Goal: Transaction & Acquisition: Purchase product/service

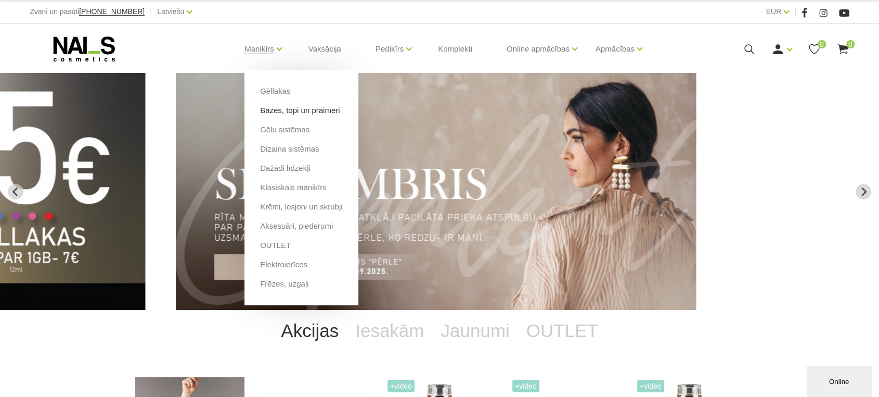
click at [270, 110] on link "Bāzes, topi un praimeri" at bounding box center [300, 110] width 80 height 11
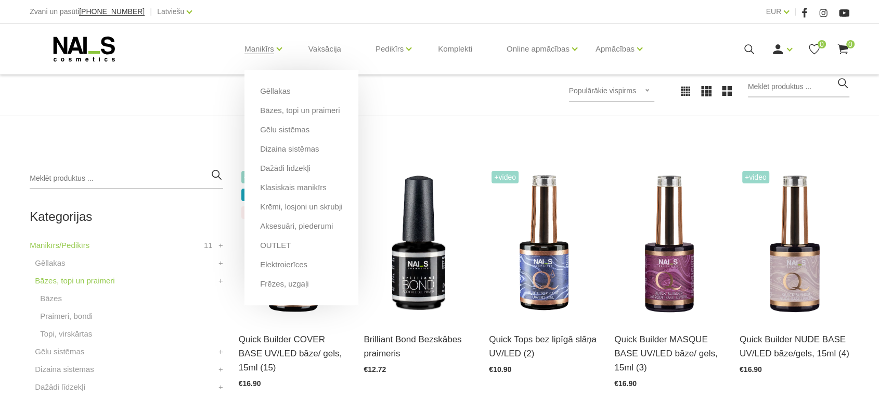
scroll to position [173, 0]
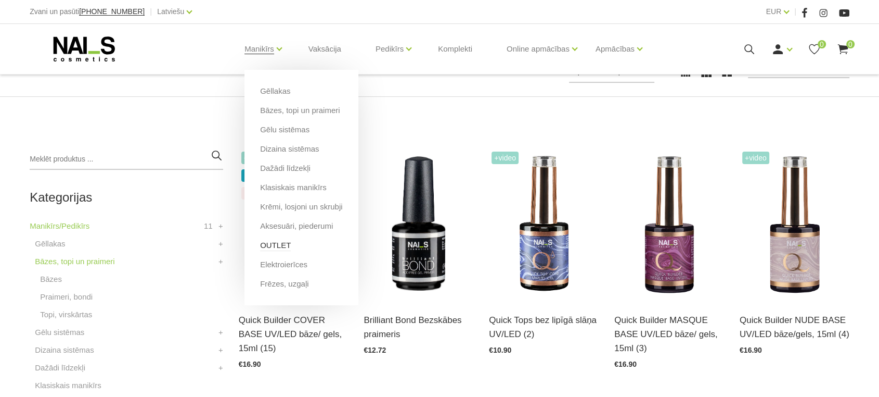
click at [276, 243] on link "OUTLET" at bounding box center [275, 244] width 31 height 11
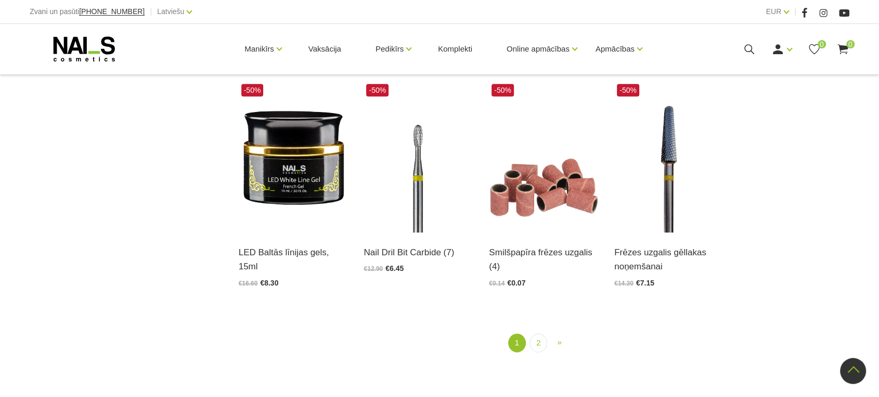
scroll to position [1330, 0]
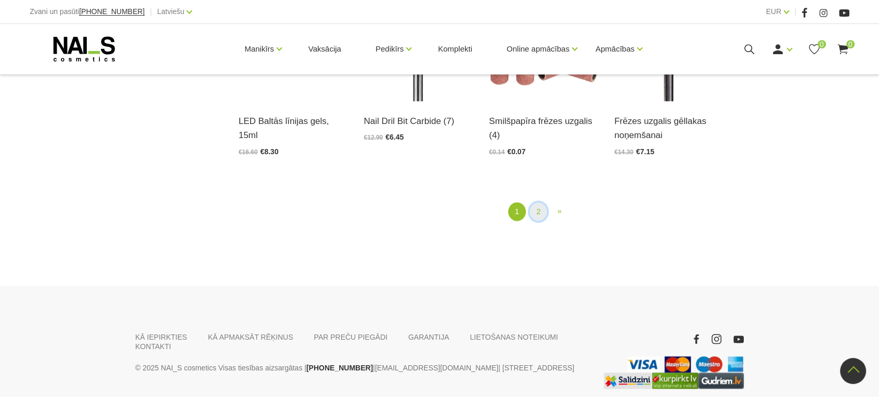
click at [534, 210] on link "2" at bounding box center [539, 211] width 18 height 19
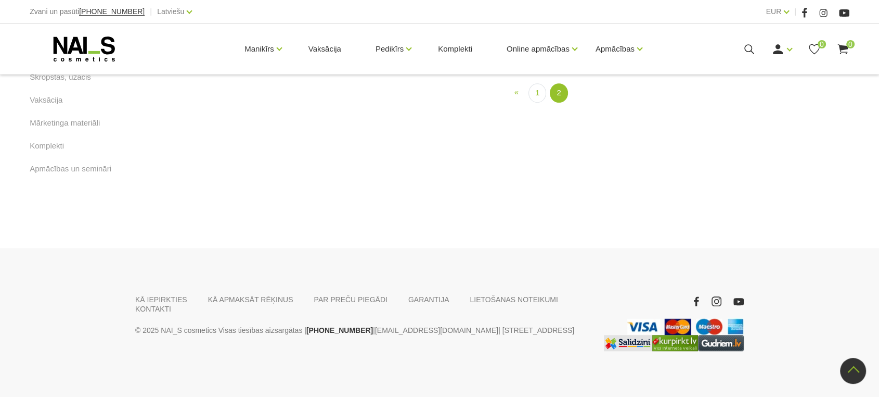
scroll to position [675, 0]
click at [247, 10] on link "Atvērt un izvēlēties" at bounding box center [278, 2] width 78 height 15
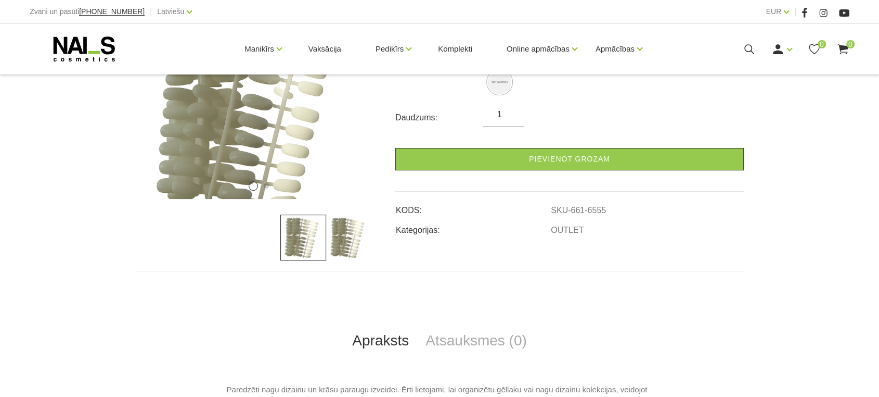
scroll to position [231, 0]
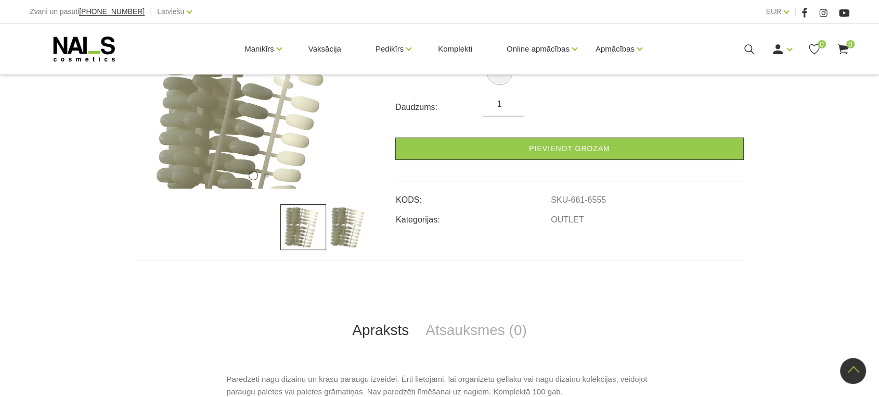
click at [512, 106] on input "1" at bounding box center [504, 104] width 42 height 12
click at [512, 103] on input "2" at bounding box center [504, 104] width 42 height 12
click at [512, 103] on input "3" at bounding box center [504, 104] width 42 height 12
click at [512, 103] on input "4" at bounding box center [504, 104] width 42 height 12
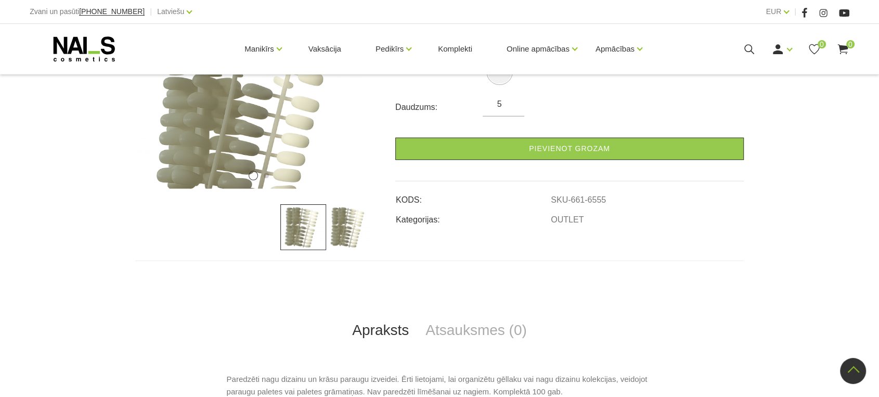
type input "5"
click at [512, 103] on input "5" at bounding box center [504, 104] width 42 height 12
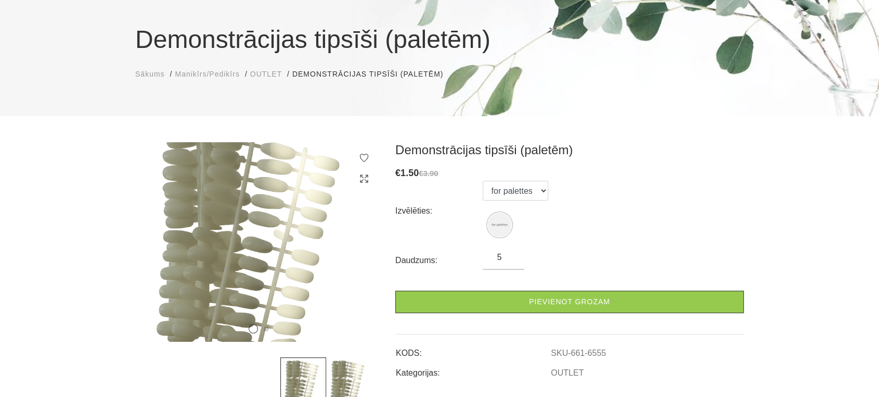
scroll to position [58, 0]
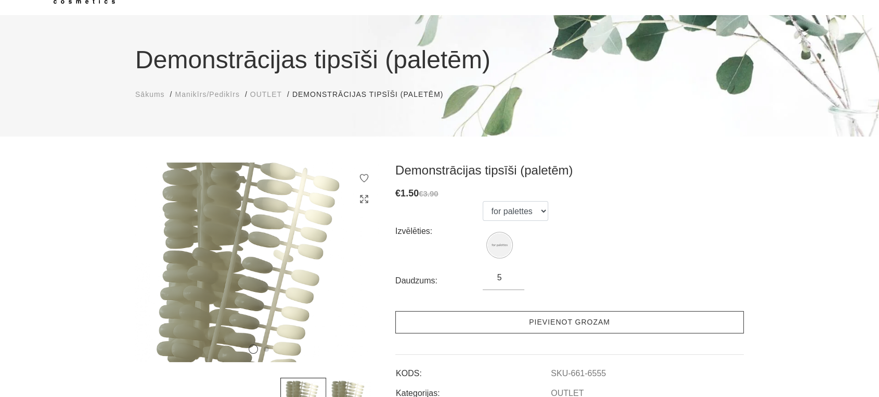
click at [591, 314] on link "Pievienot grozam" at bounding box center [569, 322] width 349 height 22
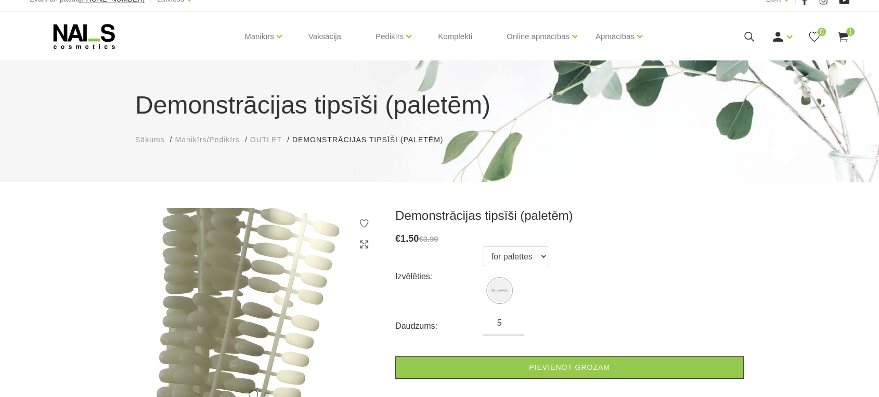
scroll to position [0, 0]
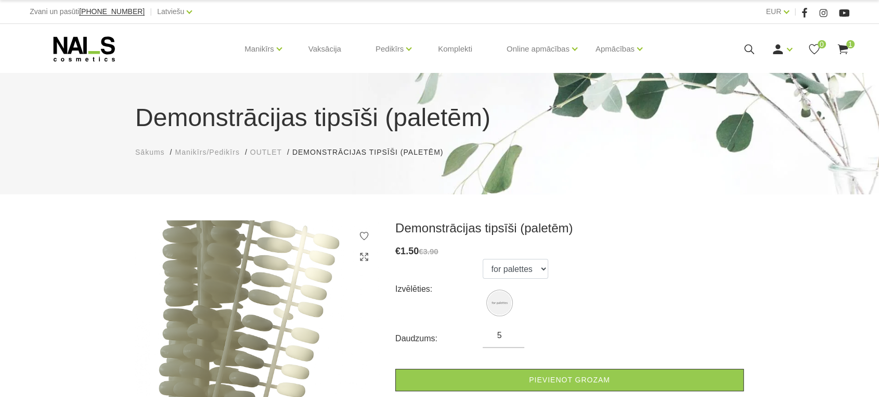
click at [202, 152] on span "Manikīrs/Pedikīrs" at bounding box center [207, 152] width 65 height 8
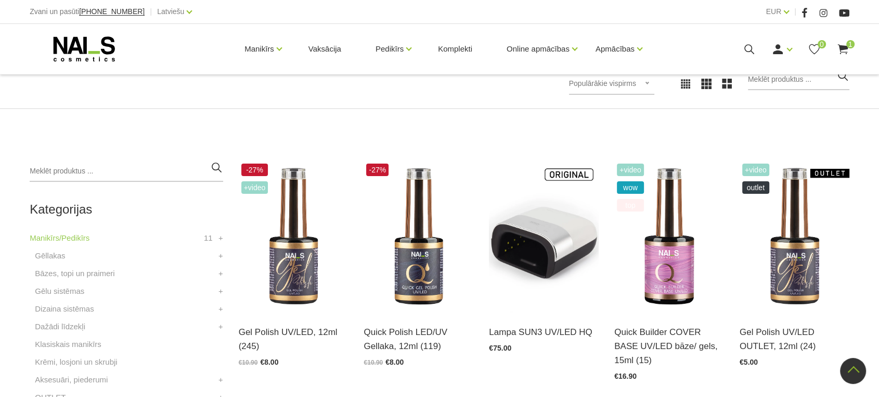
scroll to position [173, 0]
click at [56, 272] on link "Bāzes, topi un praimeri" at bounding box center [75, 273] width 80 height 12
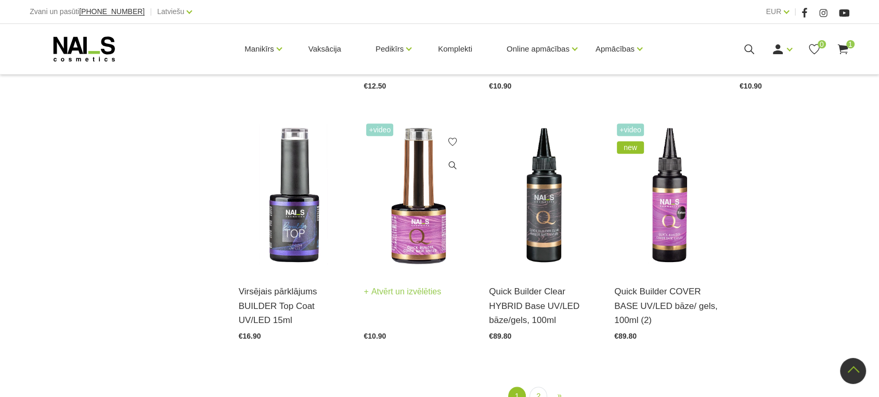
scroll to position [1330, 0]
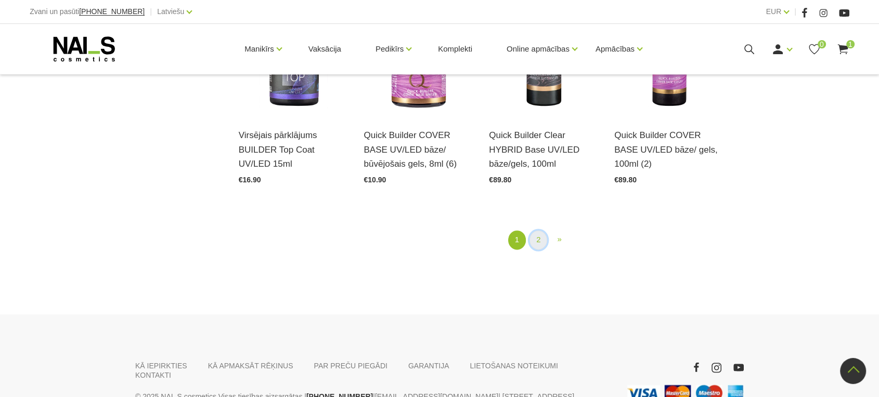
click at [535, 234] on link "2" at bounding box center [539, 239] width 18 height 19
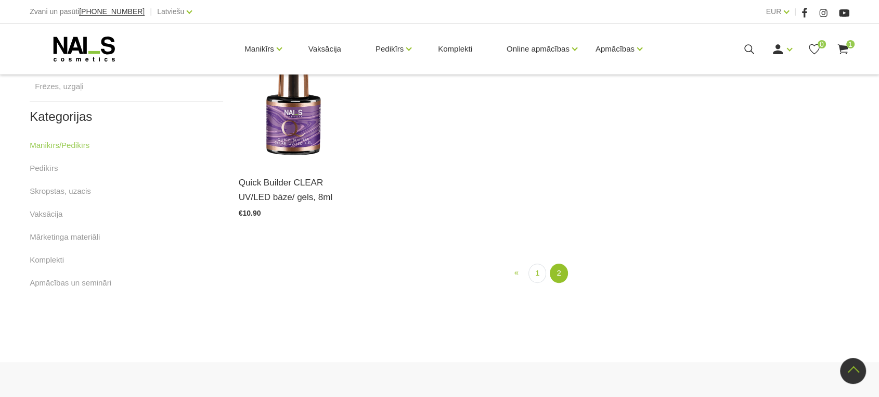
scroll to position [617, 0]
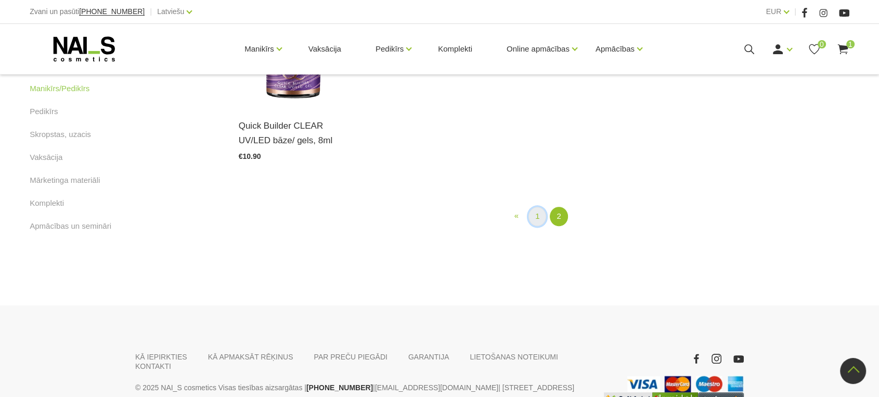
click at [537, 218] on link "1" at bounding box center [538, 216] width 18 height 19
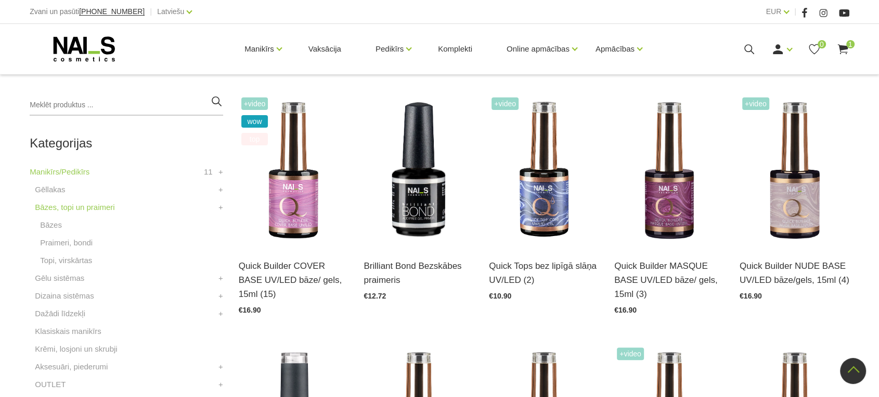
scroll to position [212, 0]
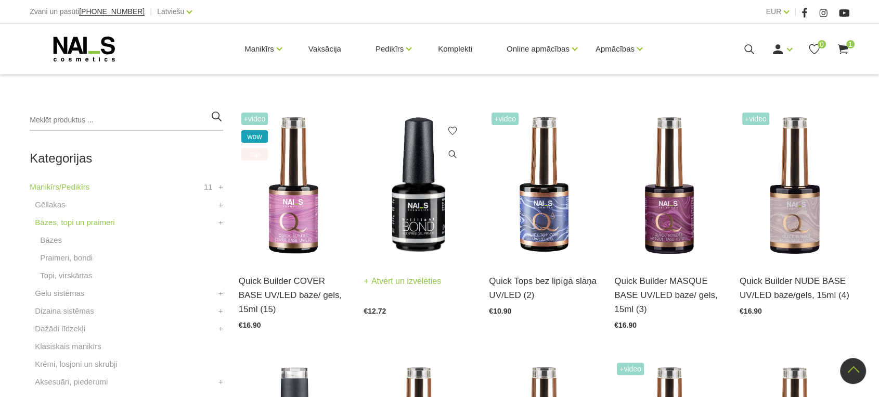
click at [415, 277] on link "Atvērt un izvēlēties" at bounding box center [403, 281] width 78 height 15
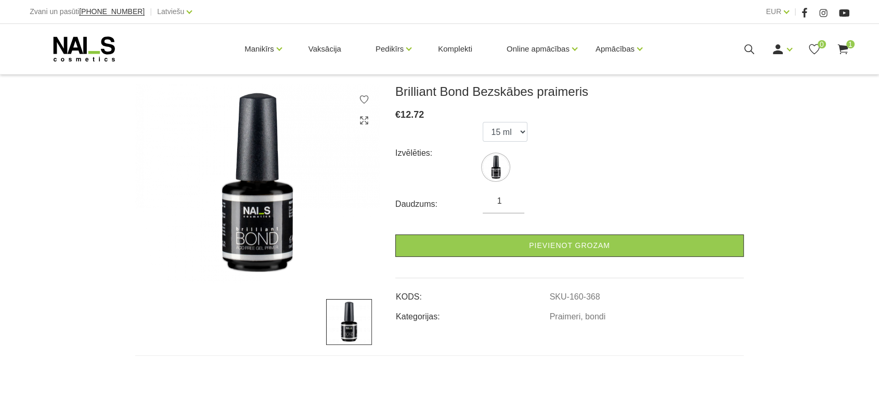
scroll to position [173, 0]
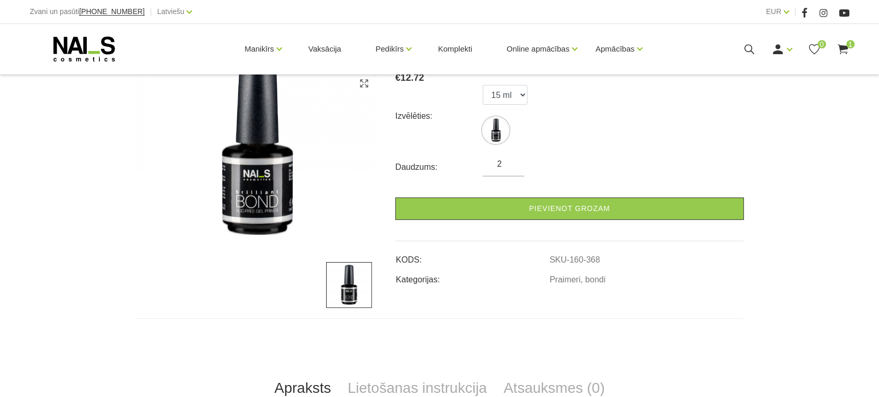
type input "2"
click at [512, 161] on input "2" at bounding box center [504, 164] width 42 height 12
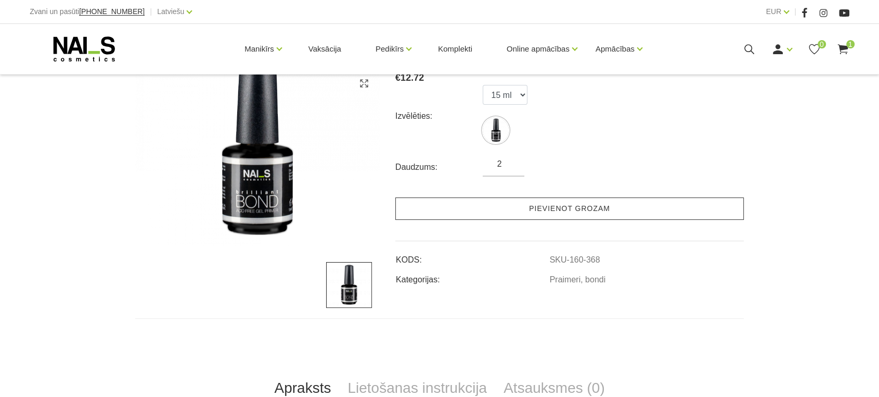
click at [508, 205] on link "Pievienot grozam" at bounding box center [569, 208] width 349 height 22
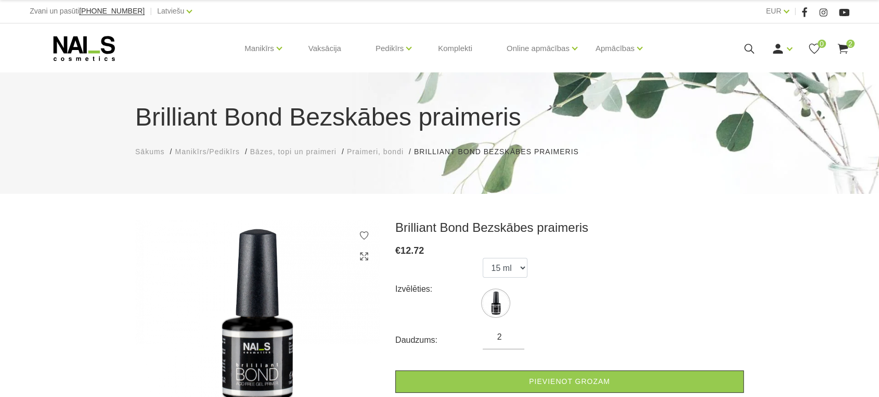
scroll to position [0, 0]
click at [287, 153] on span "Bāzes, topi un praimeri" at bounding box center [293, 152] width 86 height 8
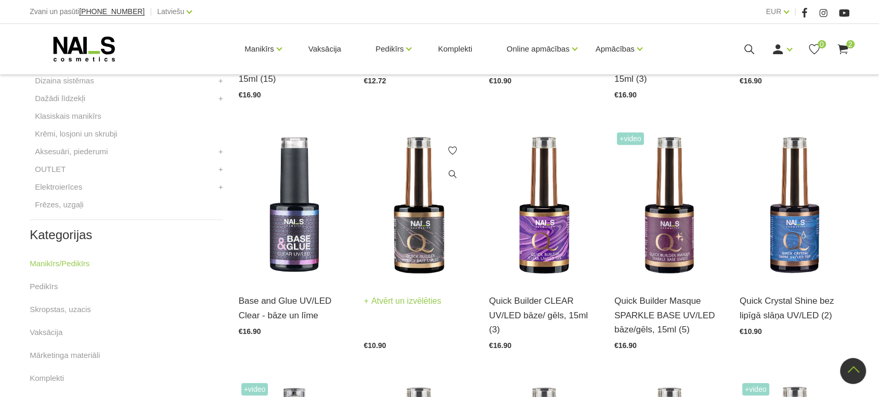
scroll to position [462, 0]
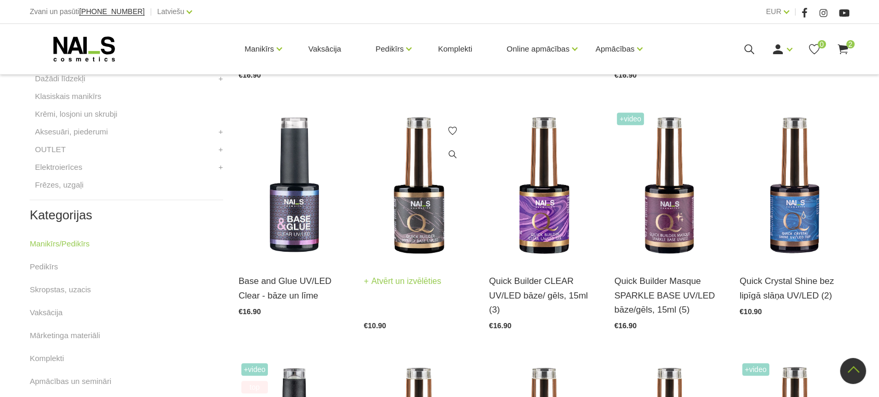
click at [407, 281] on link "Atvērt un izvēlēties" at bounding box center [403, 281] width 78 height 15
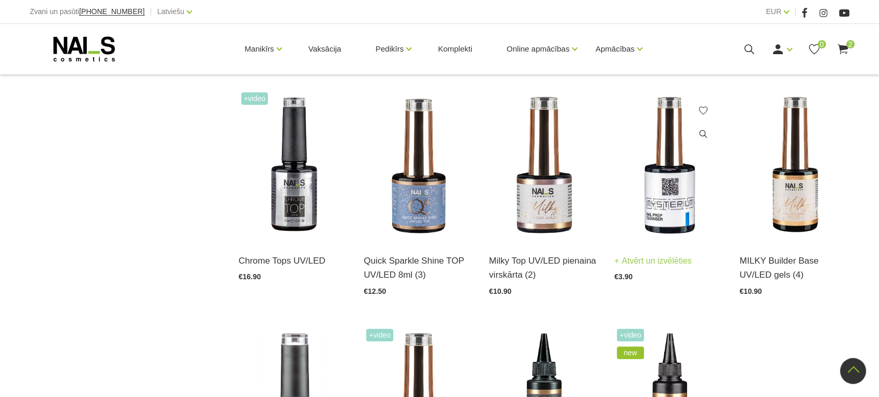
scroll to position [1083, 0]
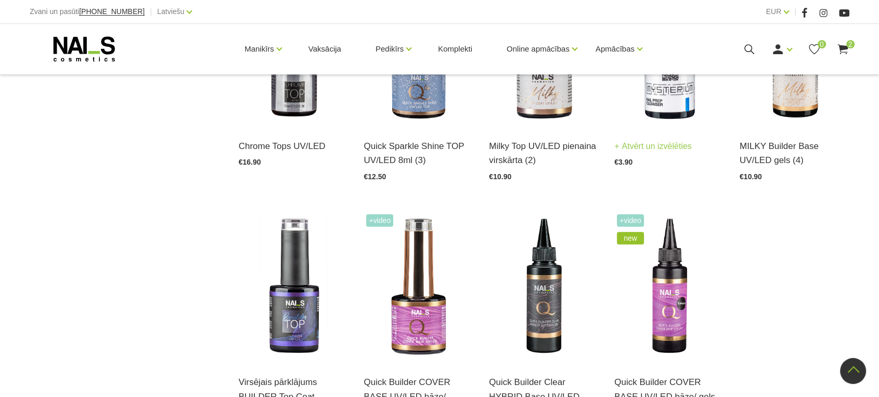
click at [660, 144] on link "Atvērt un izvēlēties" at bounding box center [654, 146] width 78 height 15
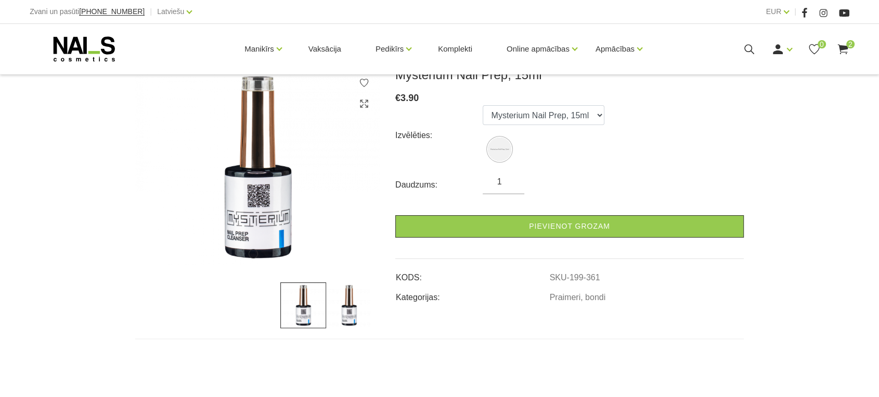
scroll to position [173, 0]
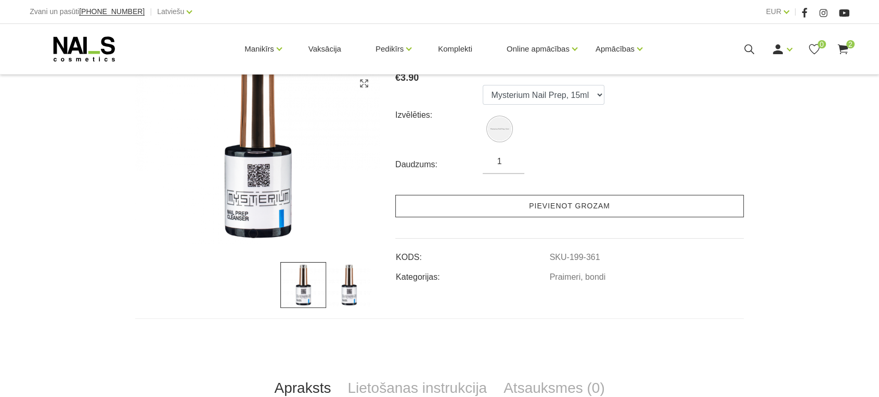
click at [566, 203] on link "Pievienot grozam" at bounding box center [569, 206] width 349 height 22
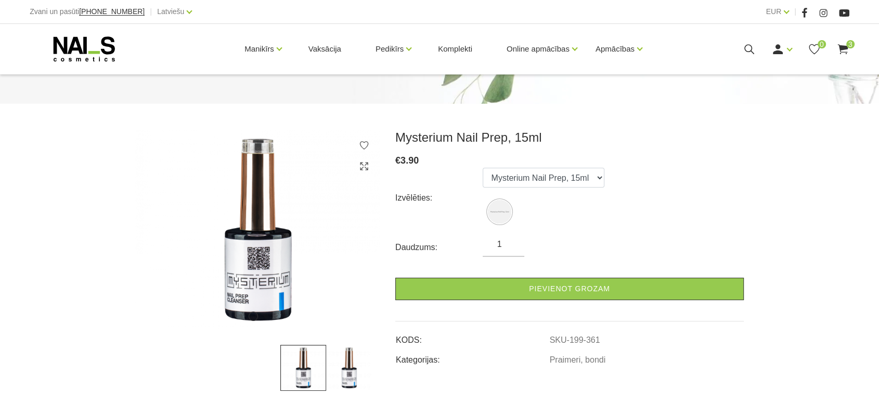
scroll to position [0, 0]
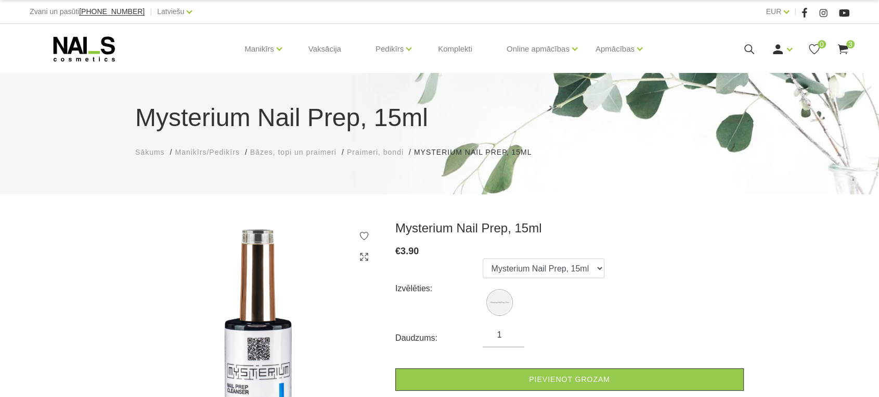
click at [291, 151] on span "Bāzes, topi un praimeri" at bounding box center [293, 152] width 86 height 8
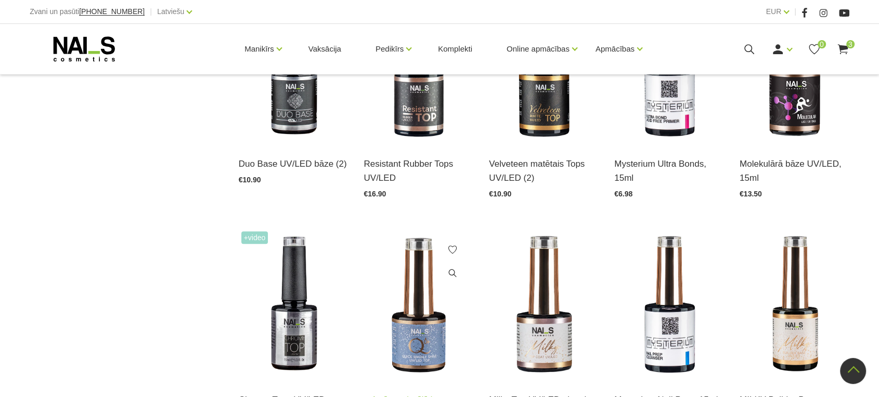
scroll to position [809, 0]
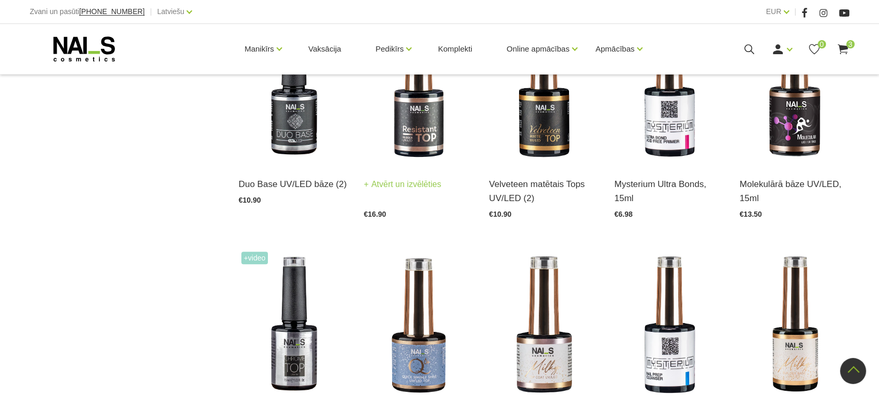
click at [401, 184] on link "Atvērt un izvēlēties" at bounding box center [403, 184] width 78 height 15
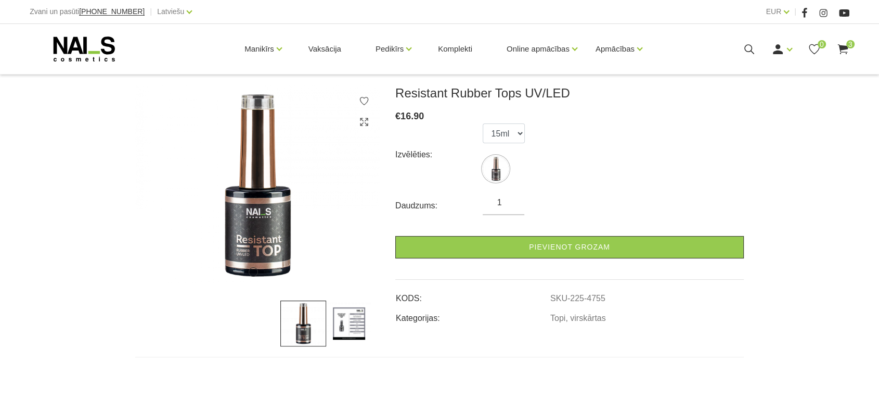
scroll to position [173, 0]
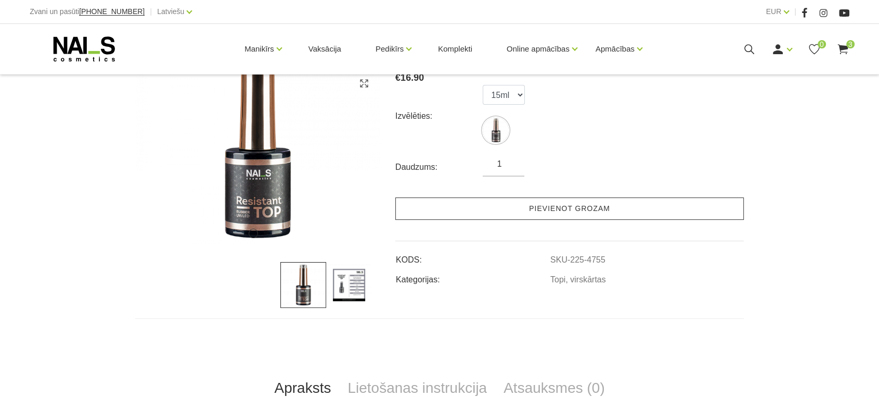
click at [545, 205] on link "Pievienot grozam" at bounding box center [569, 208] width 349 height 22
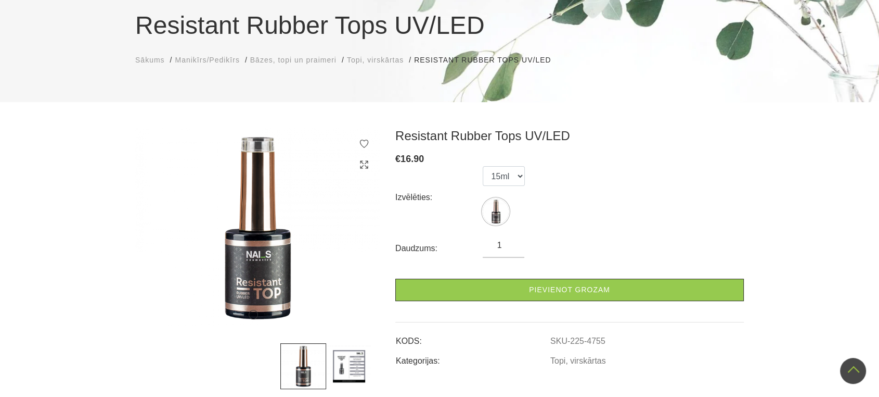
scroll to position [0, 0]
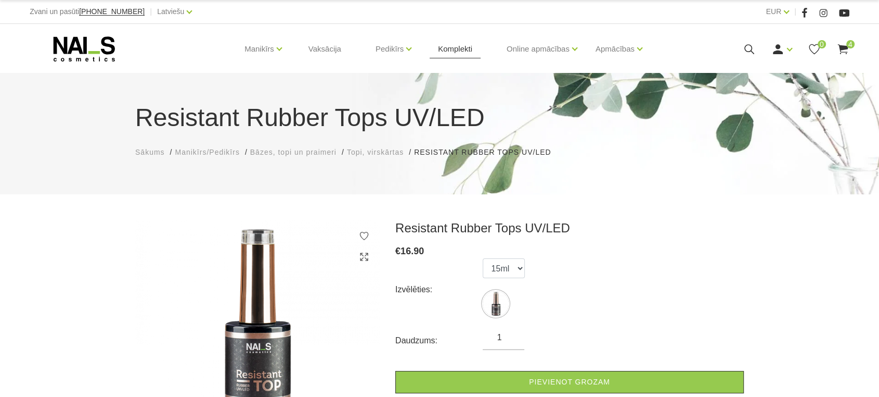
click at [457, 47] on link "Komplekti" at bounding box center [455, 49] width 51 height 50
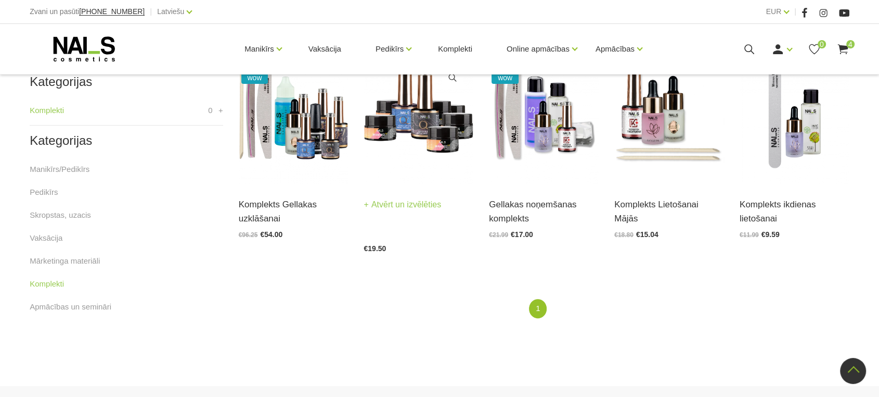
scroll to position [231, 0]
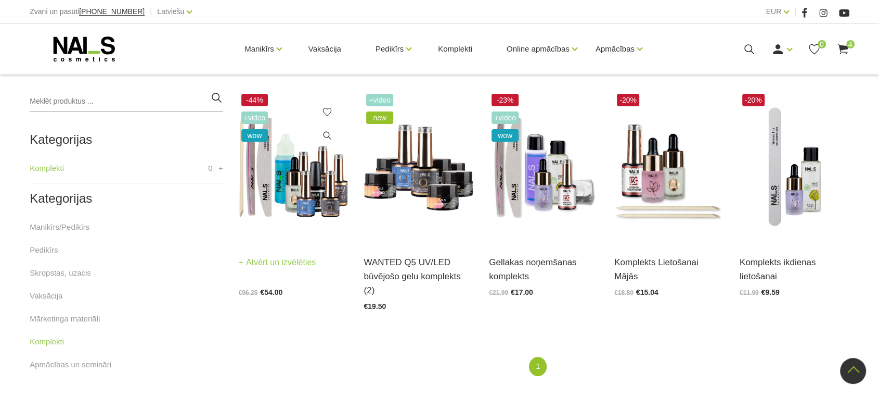
click at [295, 260] on link "Atvērt un izvēlēties" at bounding box center [278, 262] width 78 height 15
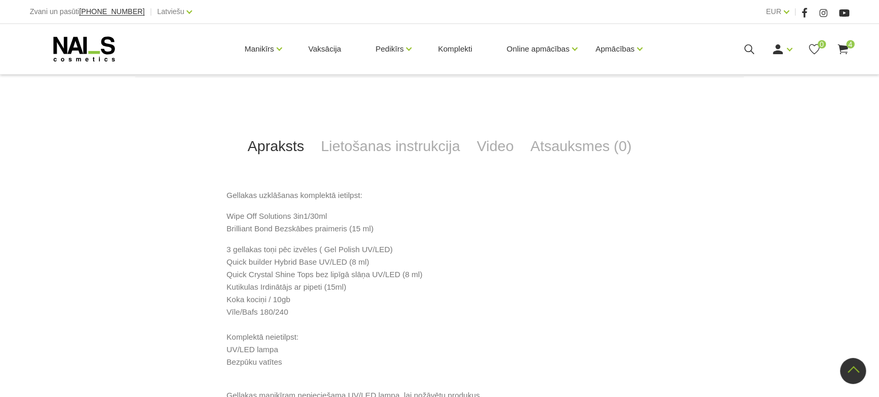
scroll to position [231, 0]
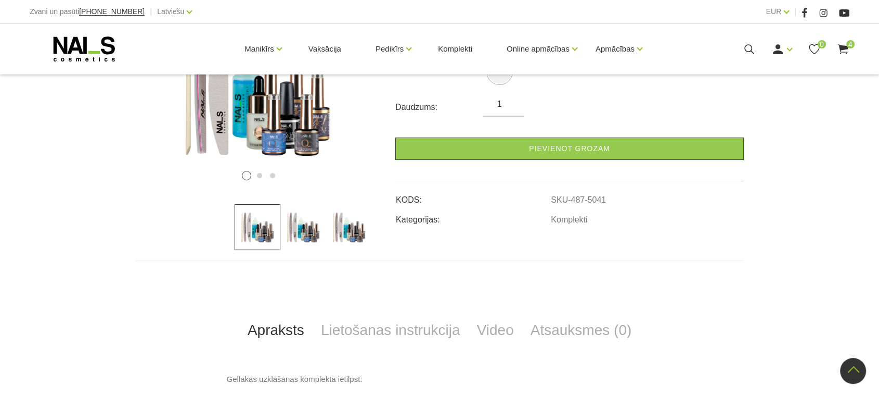
click at [302, 232] on img at bounding box center [303, 227] width 46 height 46
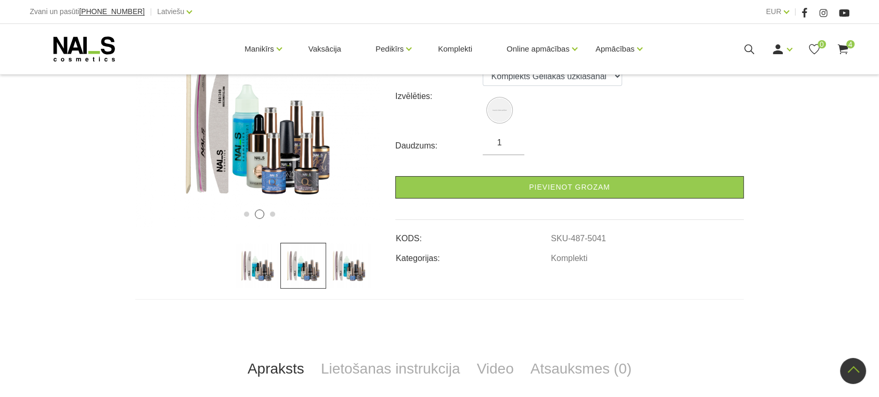
scroll to position [173, 0]
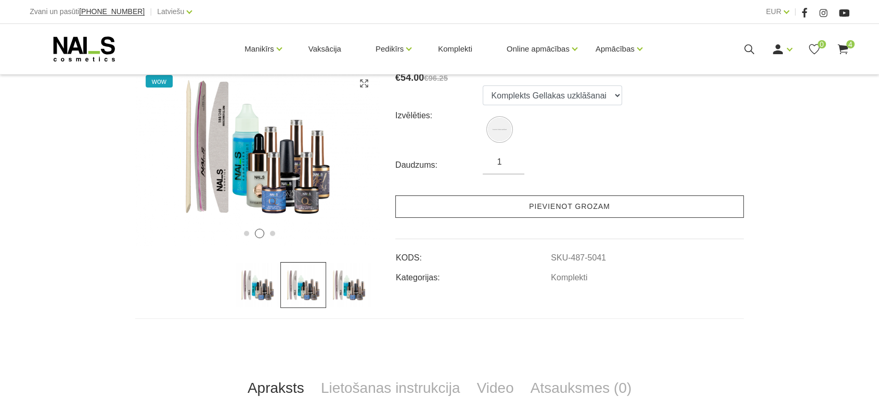
click at [541, 208] on link "Pievienot grozam" at bounding box center [569, 206] width 349 height 22
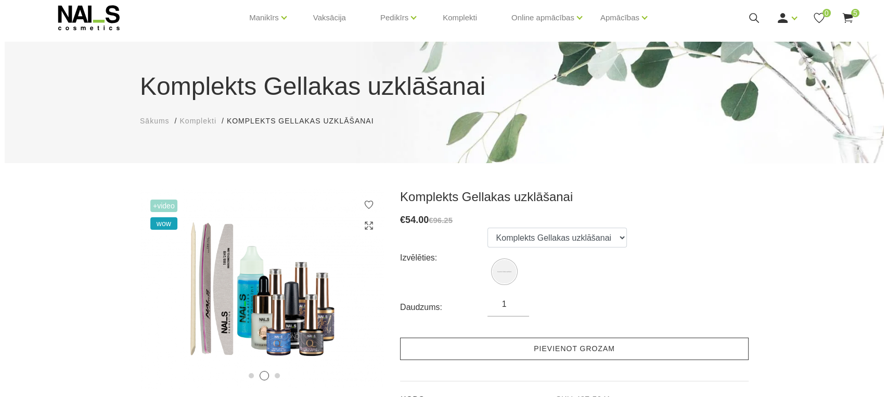
scroll to position [0, 0]
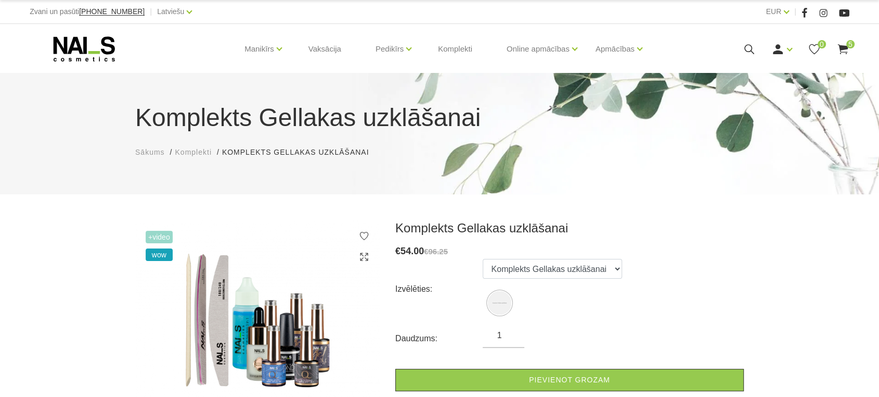
click at [842, 45] on icon at bounding box center [843, 49] width 13 height 13
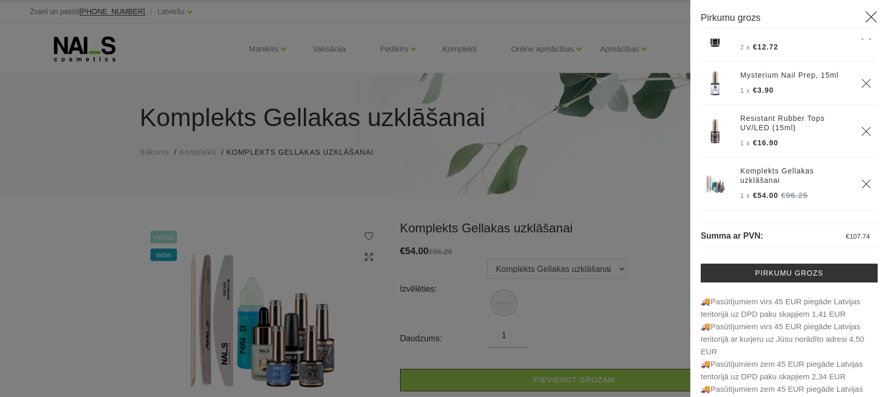
scroll to position [33, 0]
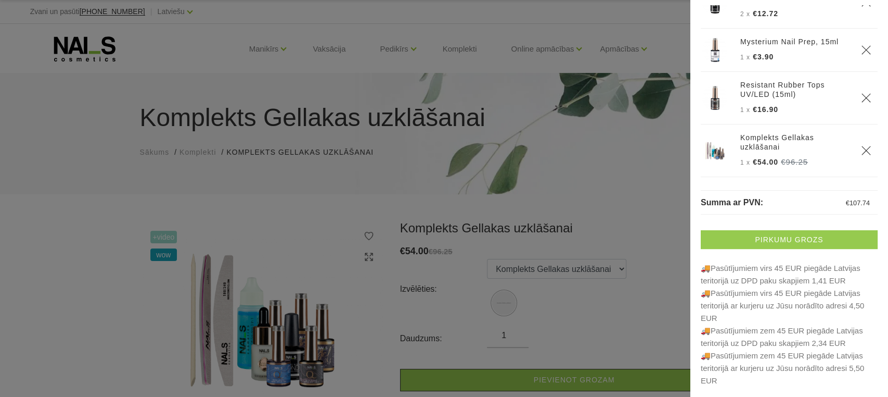
click at [805, 235] on link "Pirkumu grozs" at bounding box center [789, 239] width 177 height 19
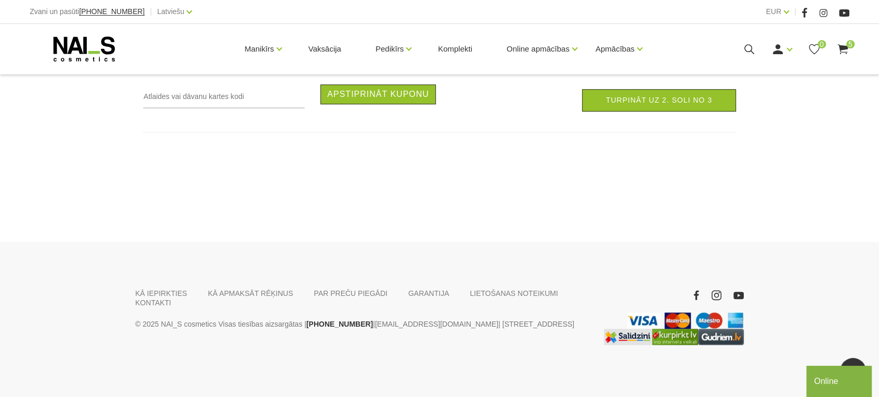
scroll to position [926, 0]
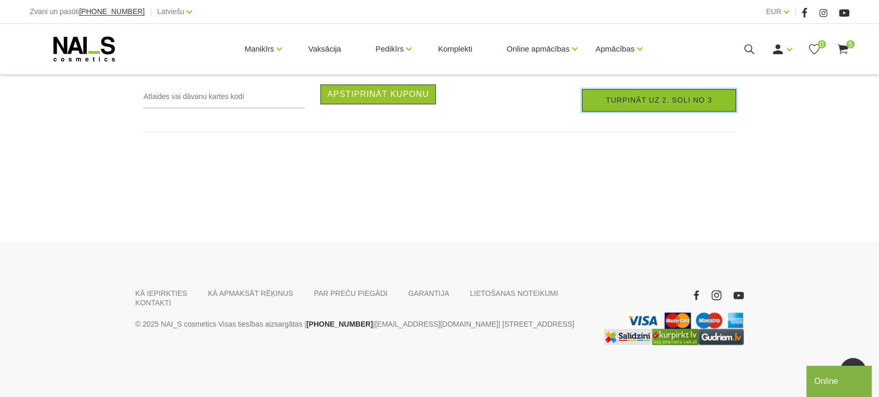
click at [654, 97] on link "Turpināt uz 2. soli no 3" at bounding box center [659, 100] width 154 height 22
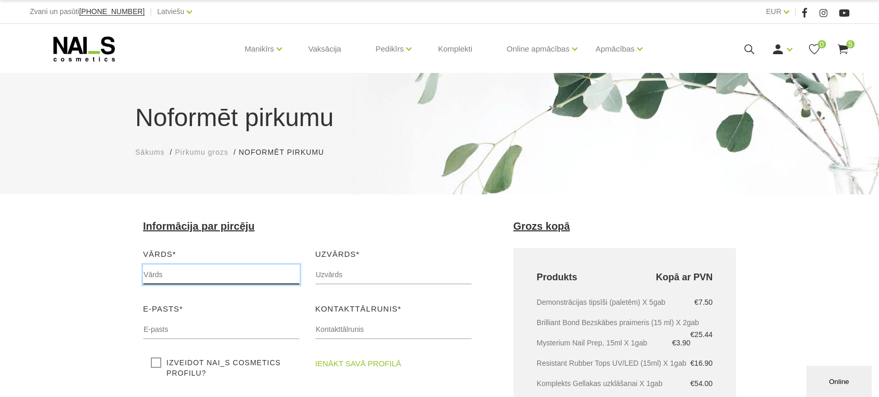
click at [188, 265] on input "text" at bounding box center [221, 274] width 157 height 20
type input "[PERSON_NAME]"
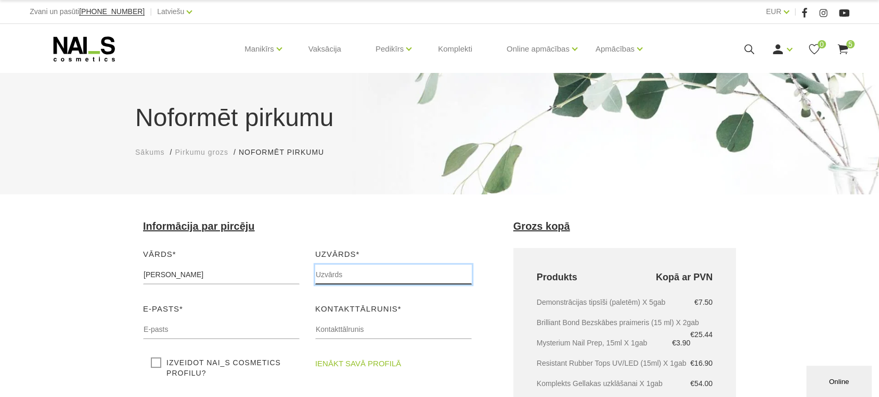
type input "[PERSON_NAME]"
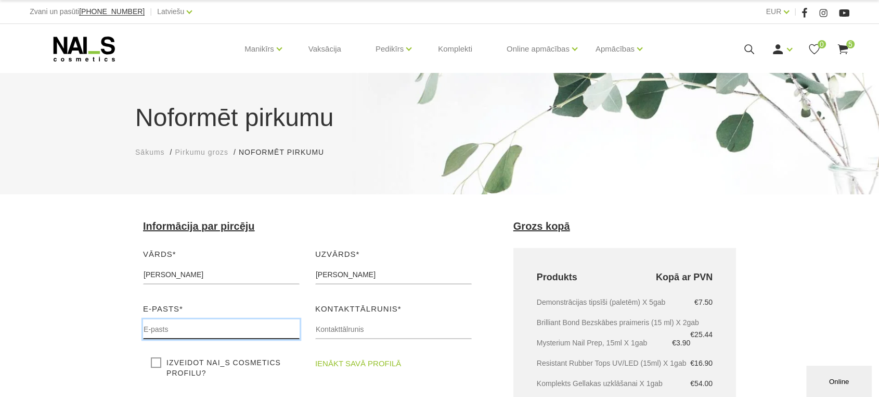
type input "[PERSON_NAME][EMAIL_ADDRESS][DOMAIN_NAME]"
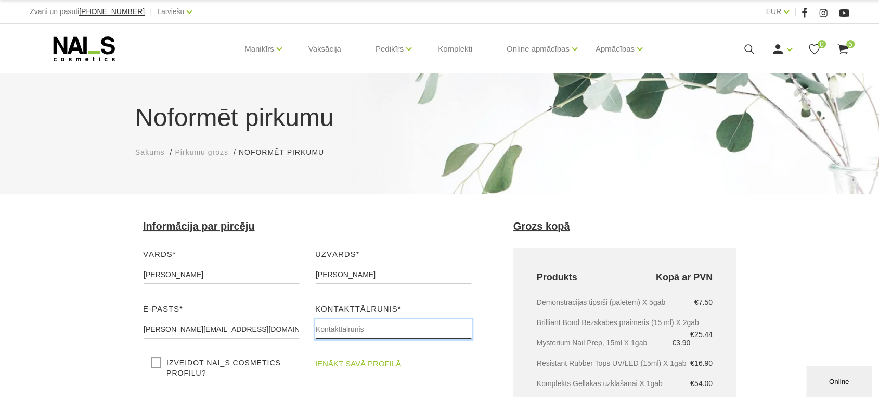
type input "29223978"
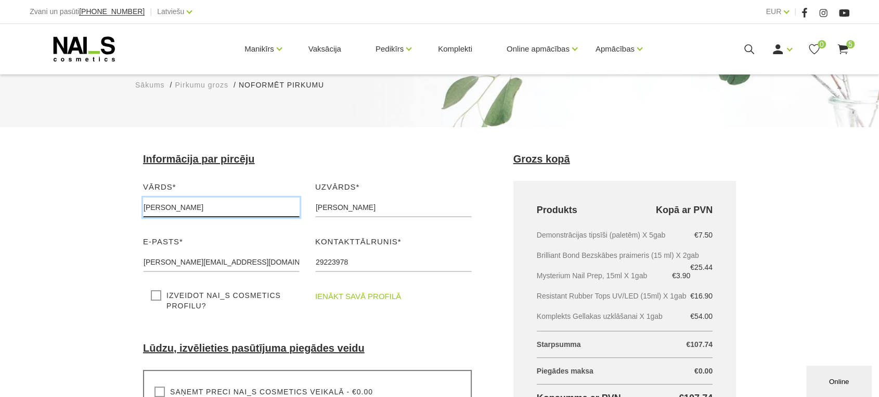
scroll to position [116, 0]
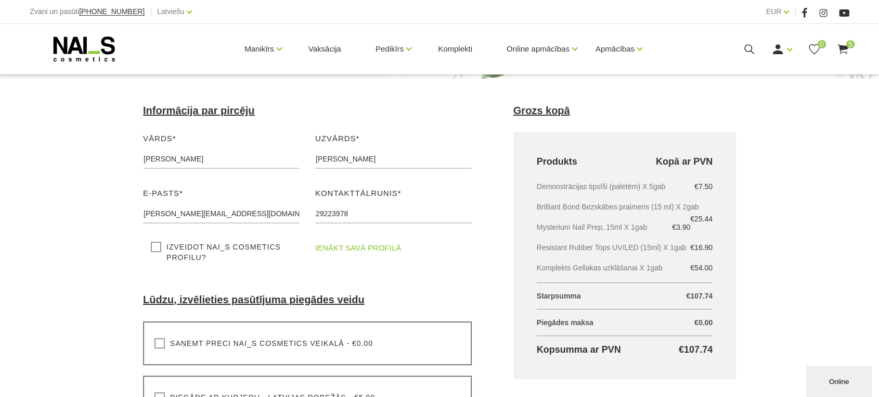
click at [341, 247] on link "ienākt savā profilā" at bounding box center [358, 247] width 86 height 12
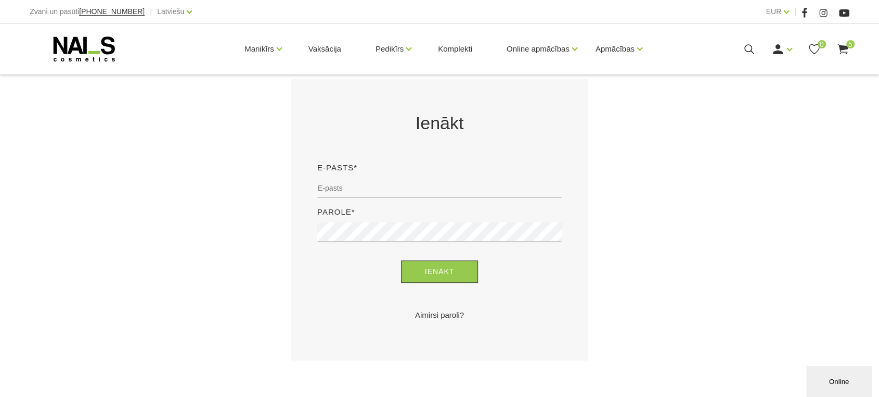
scroll to position [231, 0]
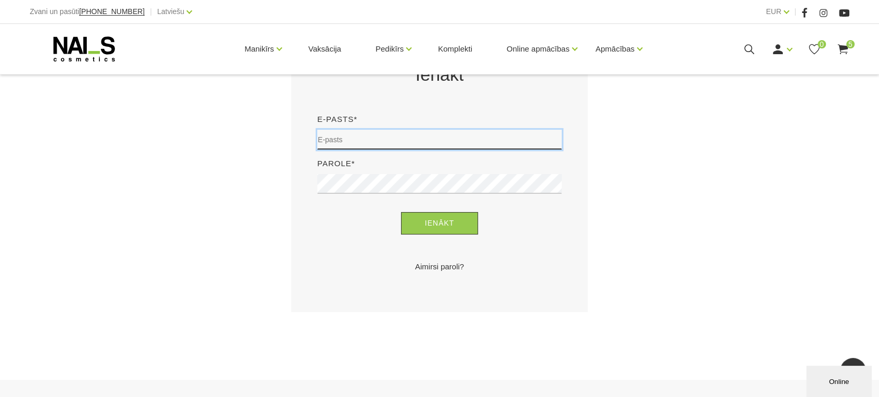
click at [383, 138] on input "email" at bounding box center [439, 140] width 245 height 20
type input "[PERSON_NAME][EMAIL_ADDRESS][DOMAIN_NAME]"
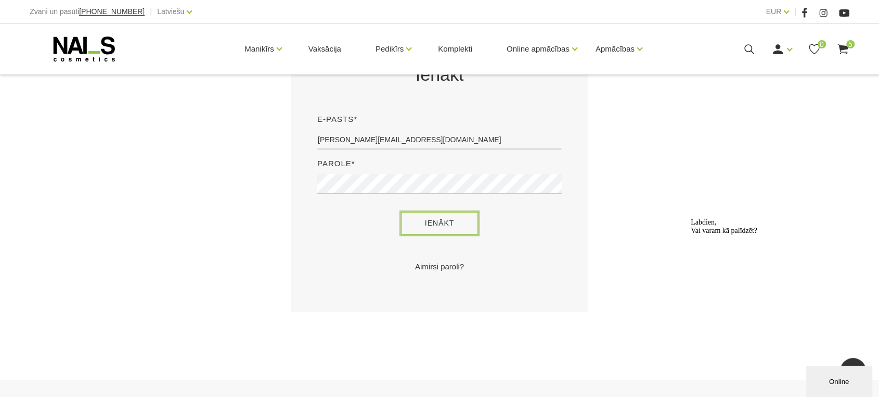
click at [451, 223] on button "Ienākt" at bounding box center [440, 223] width 78 height 22
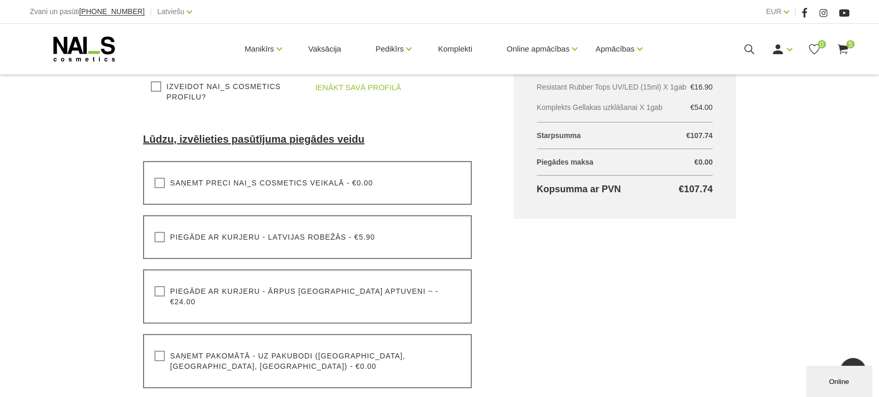
scroll to position [347, 0]
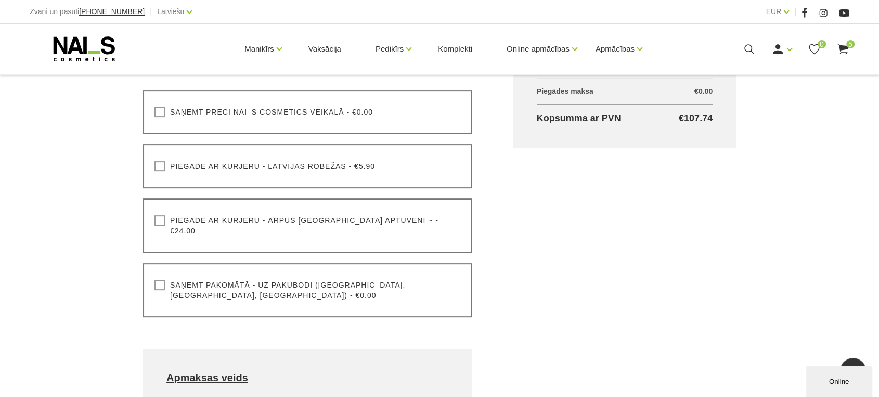
click at [159, 279] on label "Saņemt pakomātā - uz pakubodi (Latvija, Lietuva, Igaunija) - €0.00" at bounding box center [308, 289] width 306 height 21
click at [0, 0] on input "Saņemt pakomātā - uz pakubodi (Latvija, Lietuva, Igaunija) - €0.00" at bounding box center [0, 0] width 0 height 0
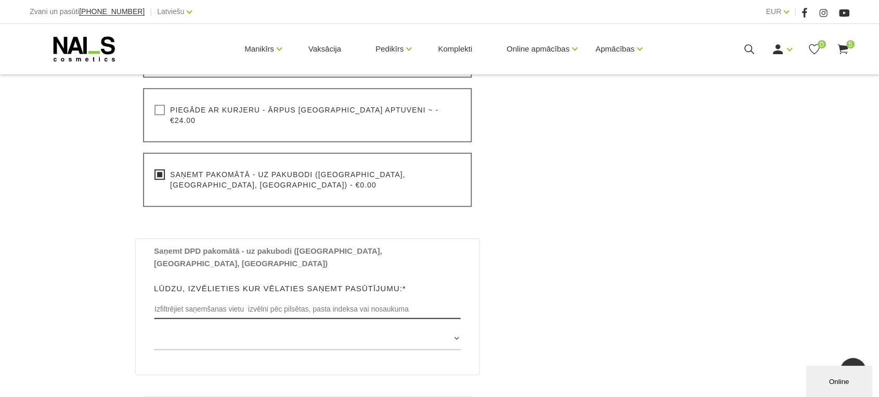
scroll to position [462, 0]
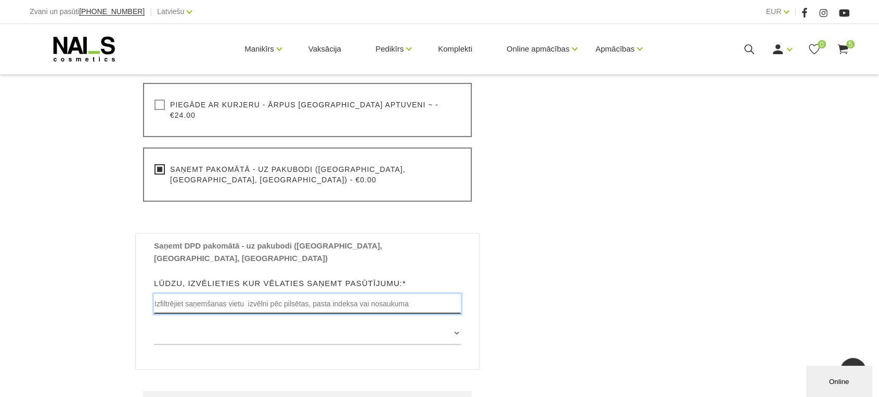
click at [284, 293] on input "text" at bounding box center [307, 303] width 307 height 20
type input "Sigulda"
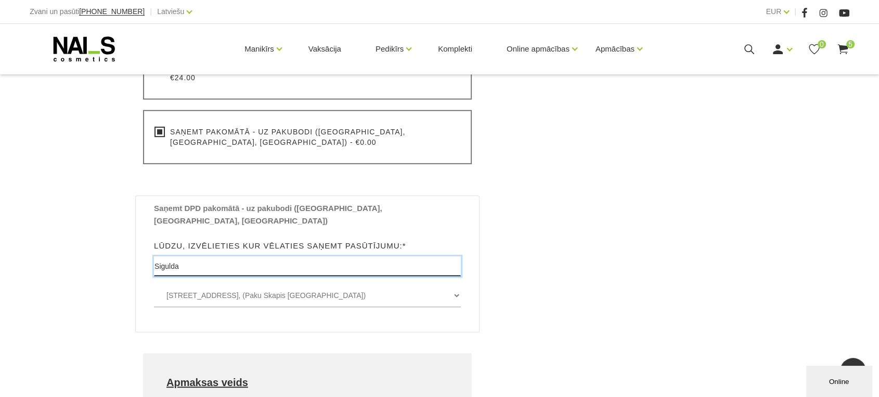
scroll to position [520, 0]
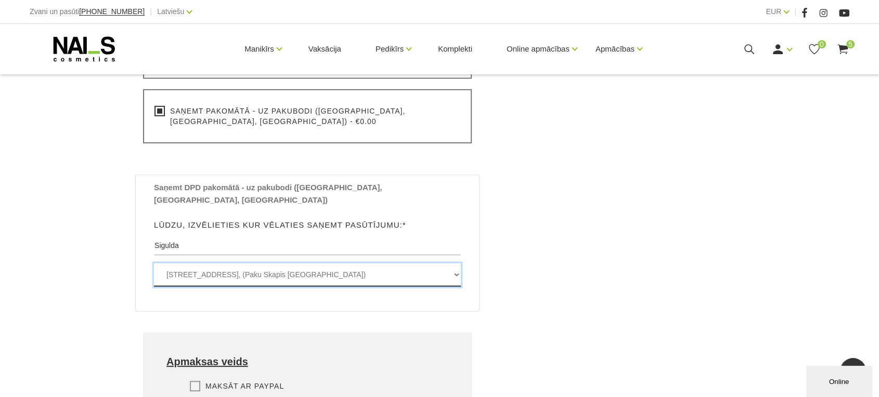
click at [264, 263] on select "Dārza iela 28 , SIGULDA, LV2150, (Paku Skapis Elvi Dārza) Strēlnieku iela 2 , S…" at bounding box center [307, 274] width 307 height 23
select select "[STREET_ADDRESS], (Paku Skapis [PERSON_NAME])"
click at [154, 263] on select "Dārza iela 28 , SIGULDA, LV2150, (Paku Skapis Elvi Dārza) Strēlnieku iela 2 , S…" at bounding box center [307, 274] width 307 height 23
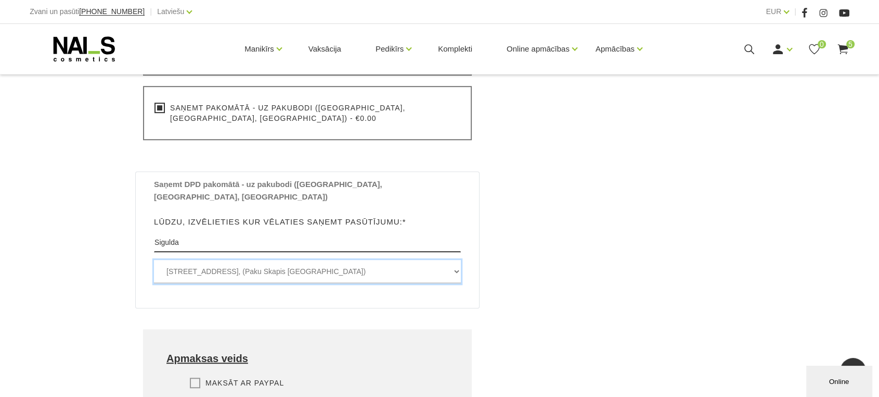
scroll to position [636, 0]
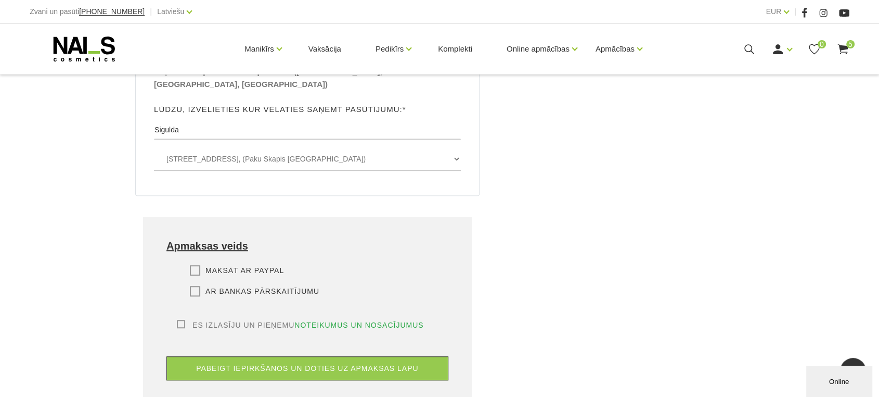
click at [178, 320] on label "Es izlasīju un pieņemu noteikumus un nosacījumus" at bounding box center [300, 325] width 247 height 10
click at [0, 0] on input "Es izlasīju un pieņemu noteikumus un nosacījumus" at bounding box center [0, 0] width 0 height 0
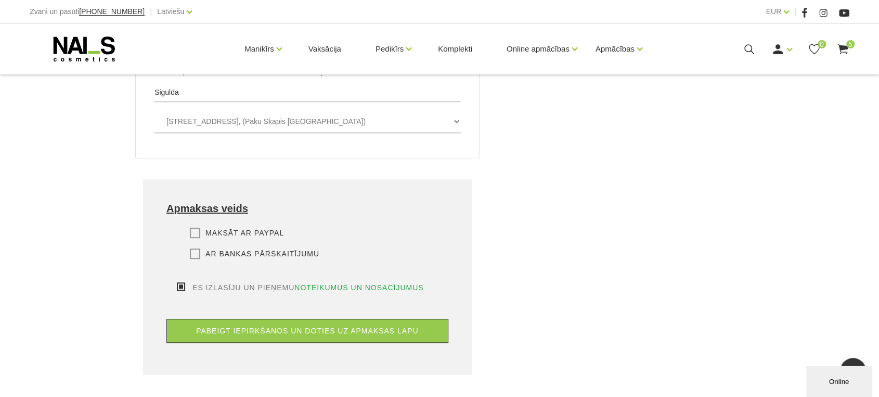
scroll to position [751, 0]
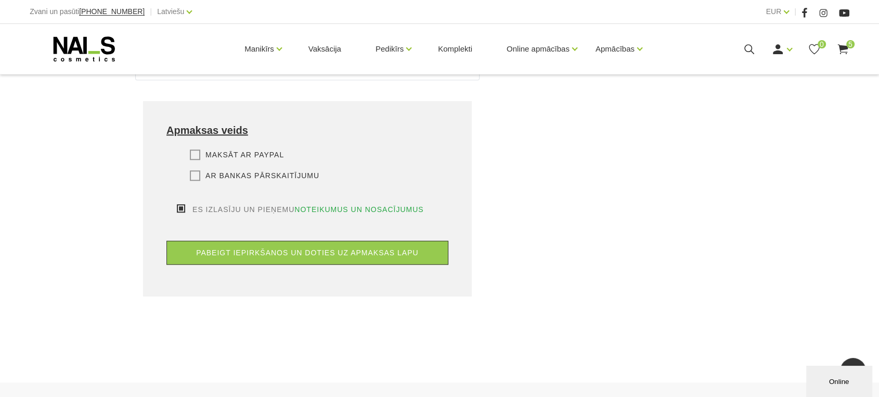
click at [196, 170] on label "Ar bankas pārskaitījumu" at bounding box center [255, 175] width 130 height 10
click at [0, 0] on input "Ar bankas pārskaitījumu" at bounding box center [0, 0] width 0 height 0
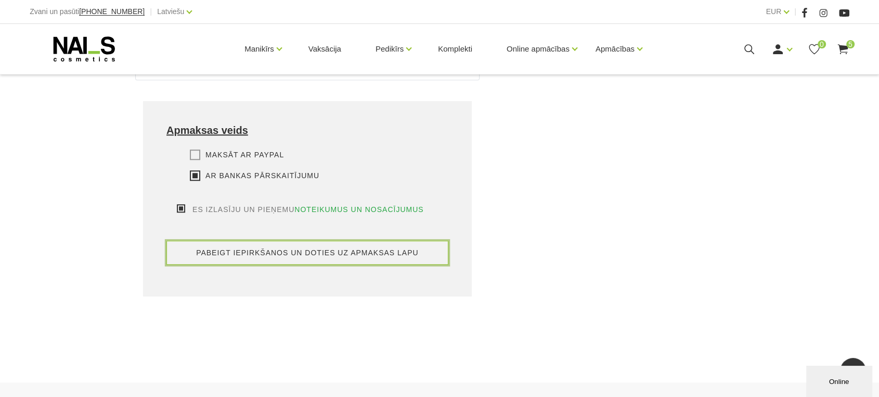
click at [235, 240] on button "pabeigt iepirkšanos un doties uz apmaksas lapu" at bounding box center [308, 252] width 282 height 24
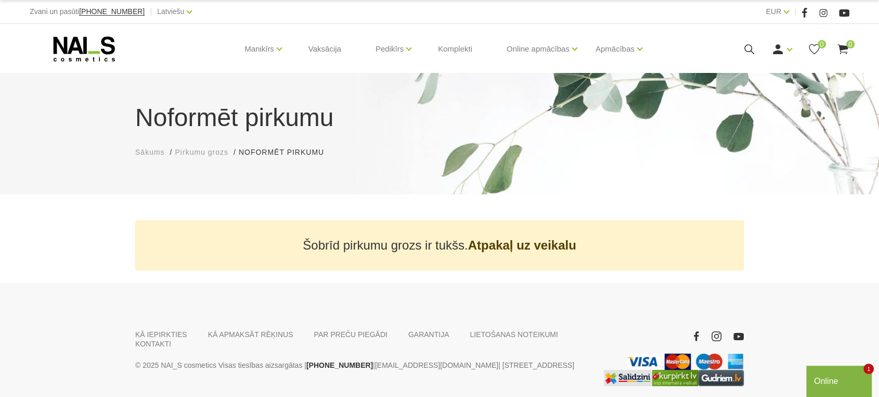
scroll to position [41, 0]
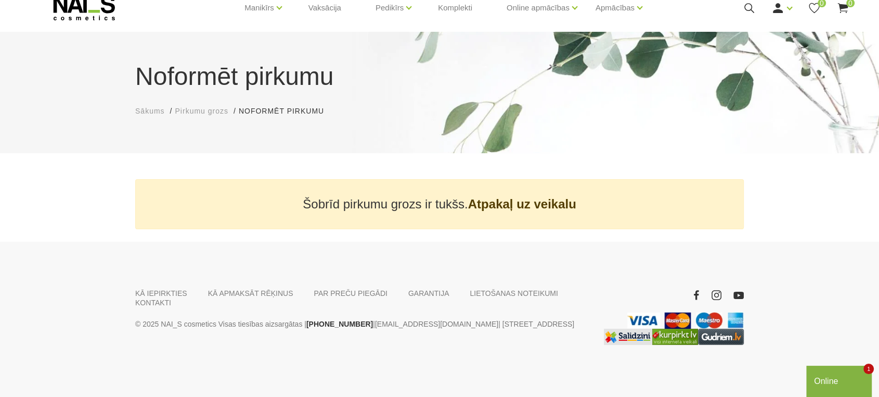
click at [556, 206] on link "Atpakaļ uz veikalu" at bounding box center [522, 204] width 108 height 16
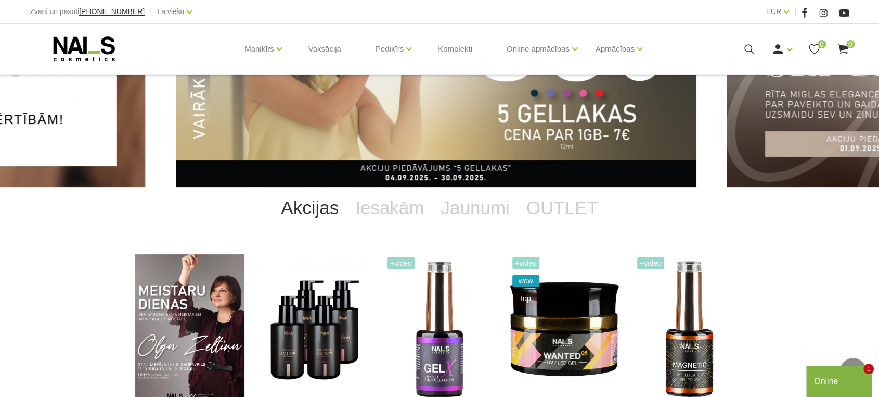
scroll to position [122, 0]
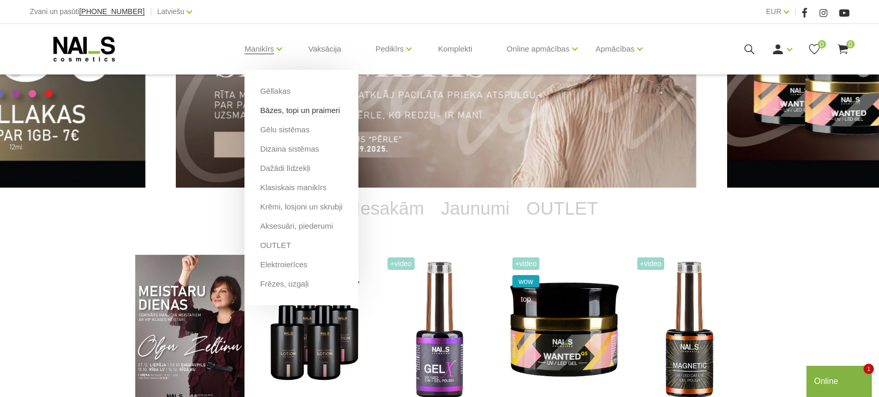
click at [274, 109] on link "Bāzes, topi un praimeri" at bounding box center [300, 110] width 80 height 11
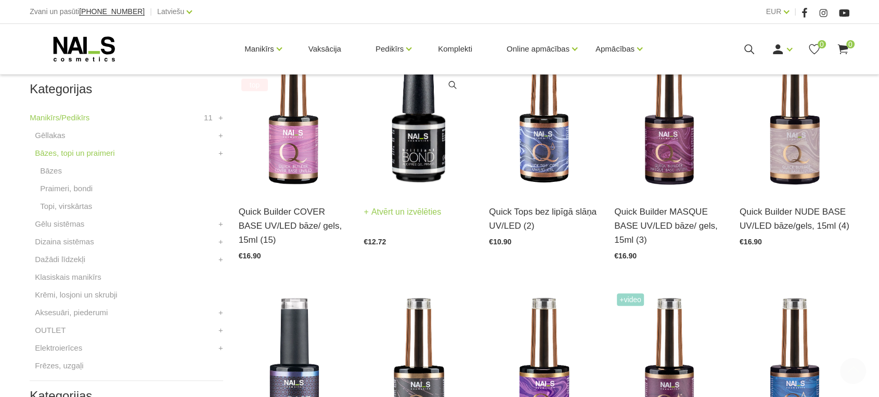
scroll to position [289, 0]
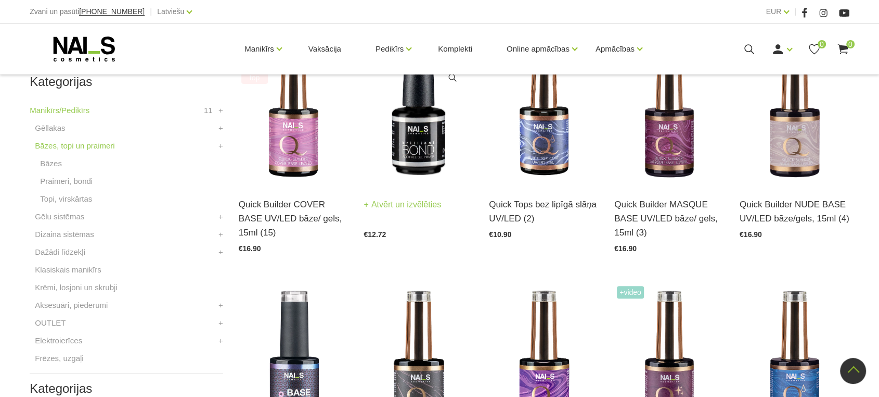
click at [428, 138] on img at bounding box center [419, 108] width 110 height 151
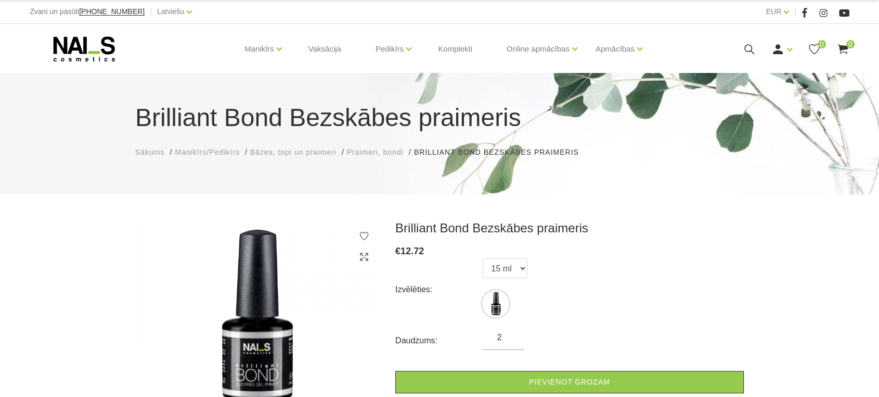
type input "2"
click at [509, 334] on input "2" at bounding box center [504, 337] width 42 height 12
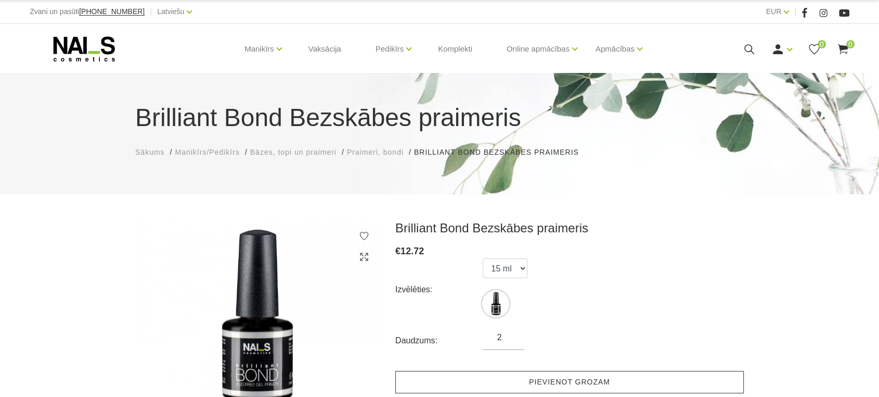
click at [550, 381] on link "Pievienot grozam" at bounding box center [569, 382] width 349 height 22
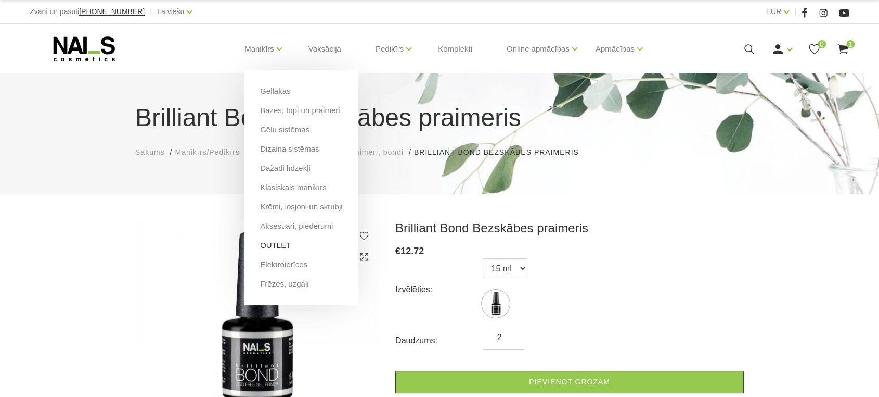
click at [279, 242] on link "OUTLET" at bounding box center [275, 244] width 31 height 11
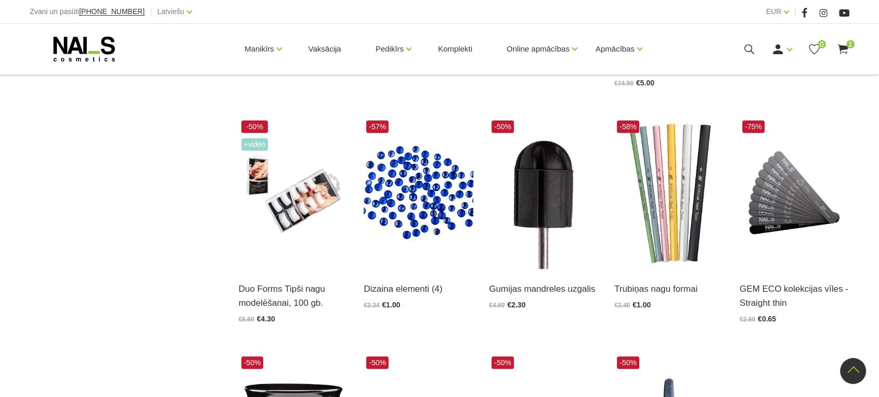
scroll to position [1214, 0]
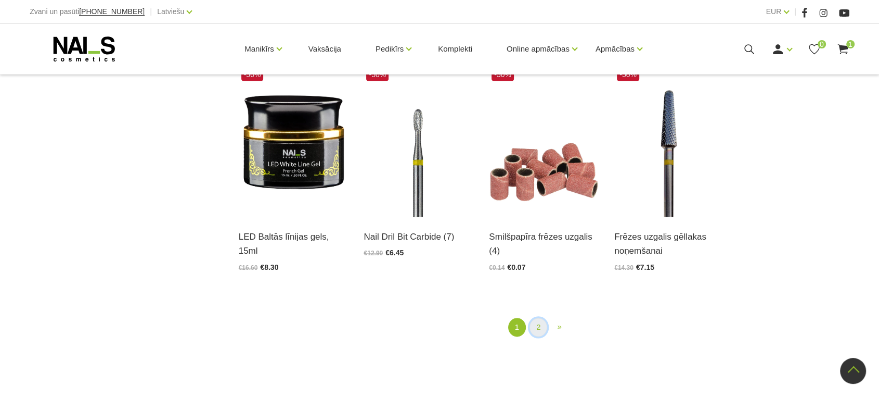
click at [540, 328] on link "2" at bounding box center [539, 326] width 18 height 19
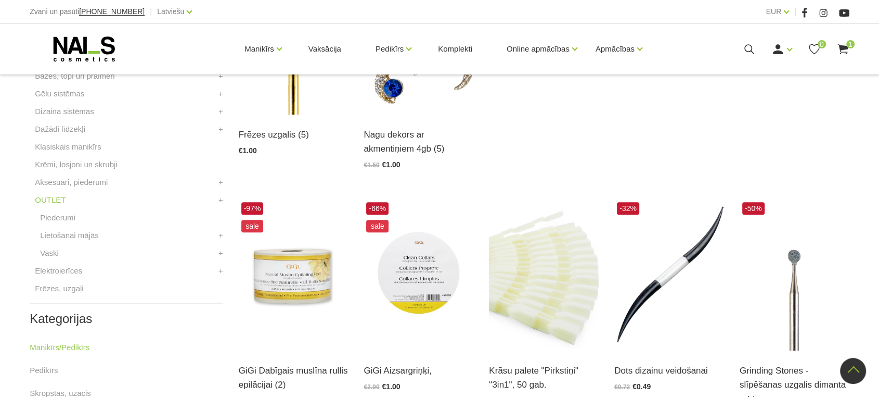
scroll to position [559, 0]
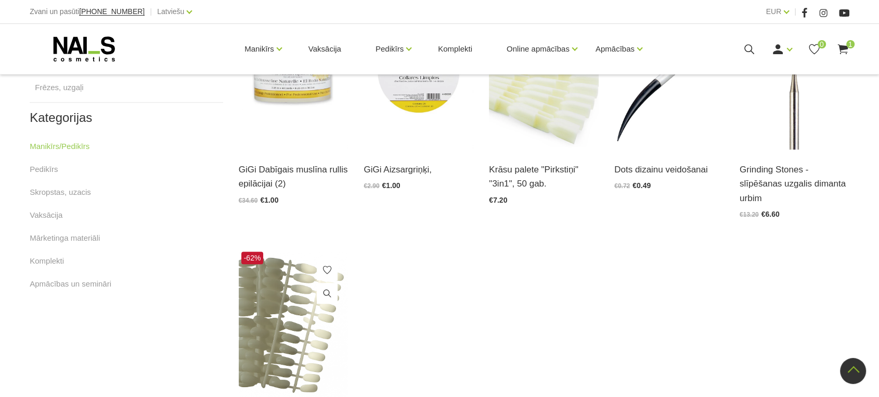
click at [283, 290] on img at bounding box center [294, 324] width 110 height 151
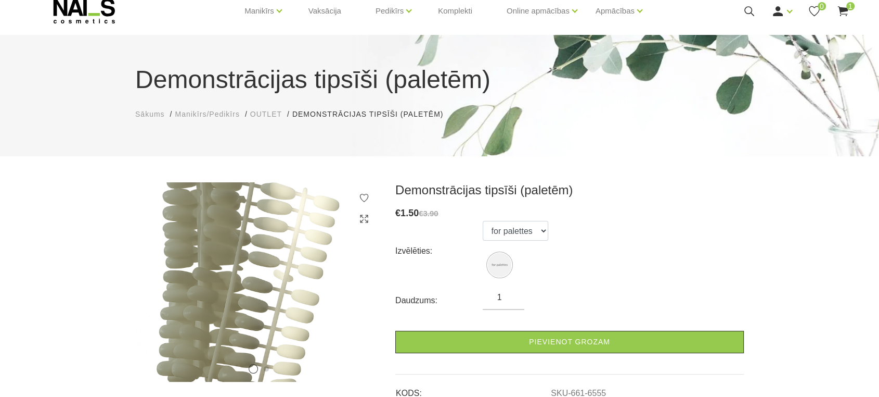
scroll to position [58, 0]
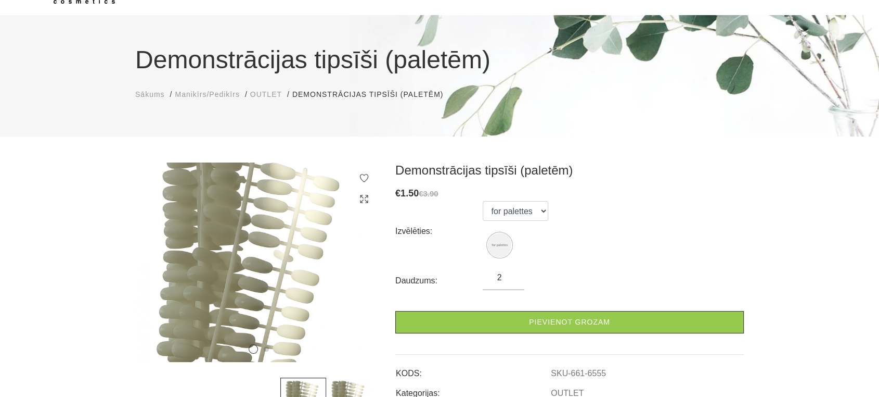
click at [513, 276] on input "2" at bounding box center [504, 277] width 42 height 12
click at [513, 276] on input "3" at bounding box center [504, 277] width 42 height 12
click at [513, 276] on input "4" at bounding box center [504, 277] width 42 height 12
type input "5"
click at [513, 276] on input "5" at bounding box center [504, 277] width 42 height 12
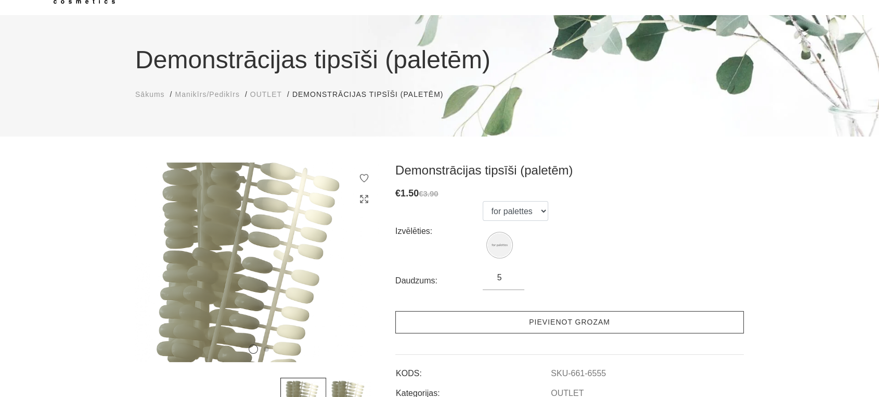
click at [537, 315] on link "Pievienot grozam" at bounding box center [569, 322] width 349 height 22
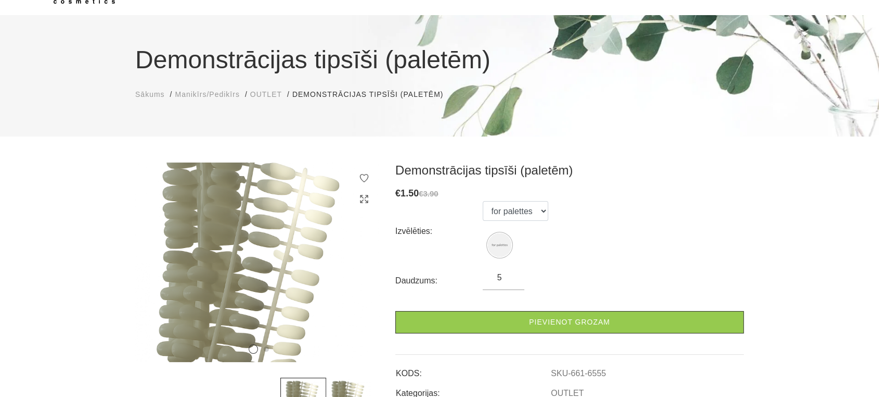
scroll to position [0, 0]
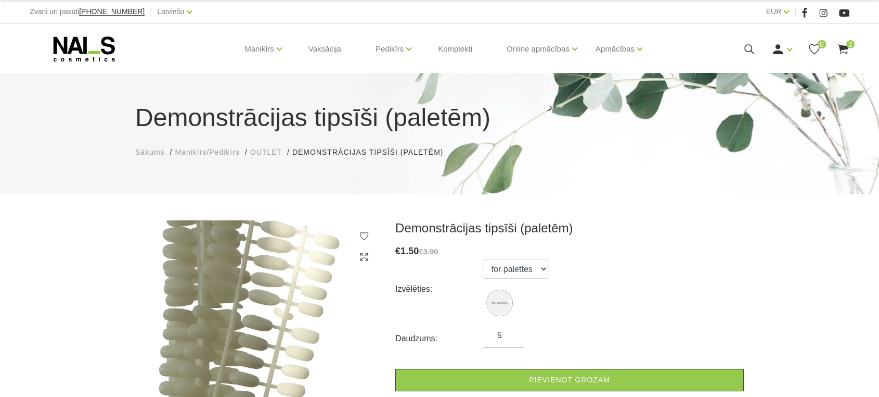
click at [193, 154] on span "Manikīrs/Pedikīrs" at bounding box center [207, 152] width 65 height 8
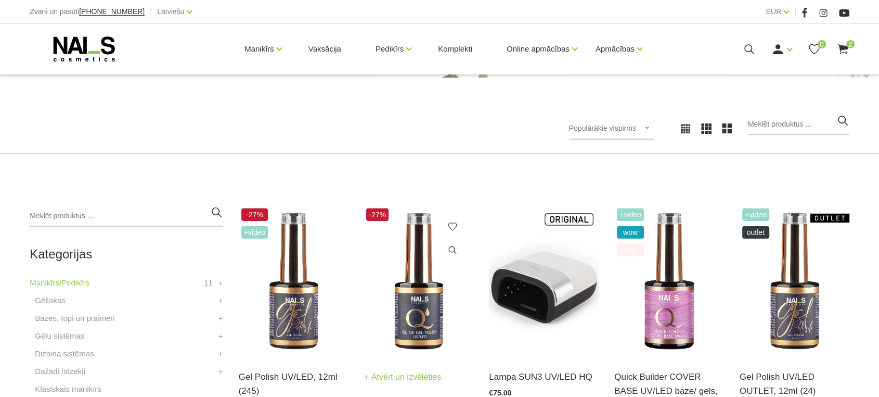
scroll to position [231, 0]
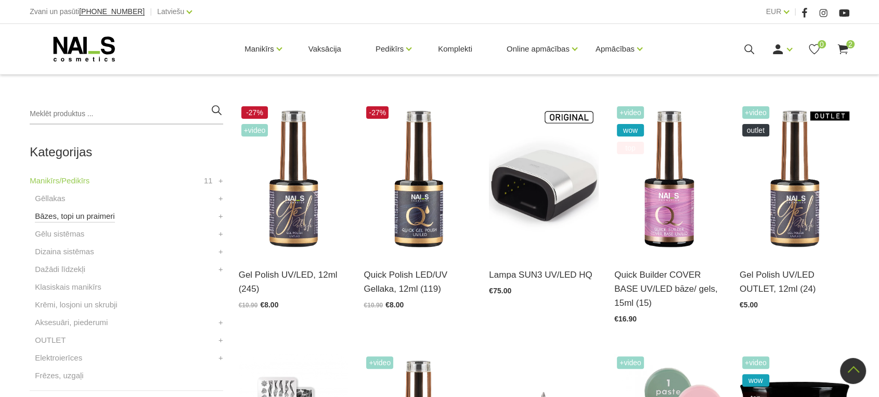
click at [43, 215] on link "Bāzes, topi un praimeri" at bounding box center [75, 216] width 80 height 12
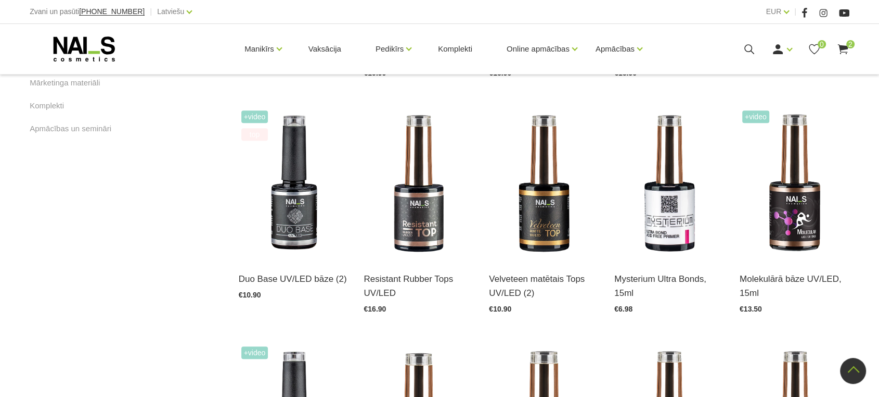
scroll to position [751, 0]
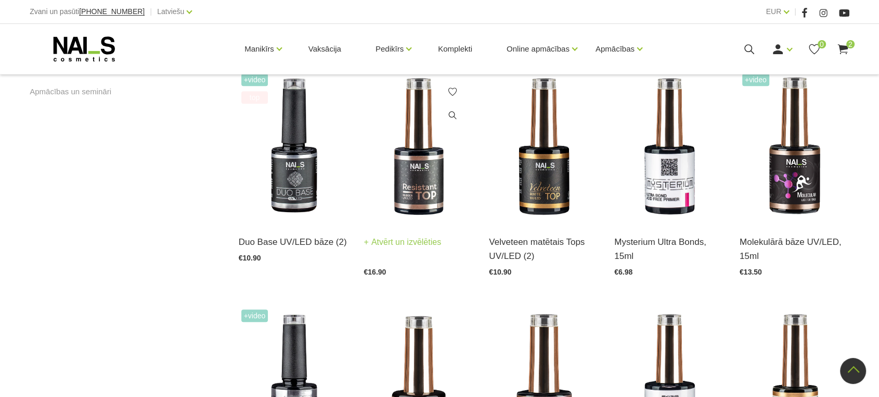
click at [406, 242] on link "Atvērt un izvēlēties" at bounding box center [403, 242] width 78 height 15
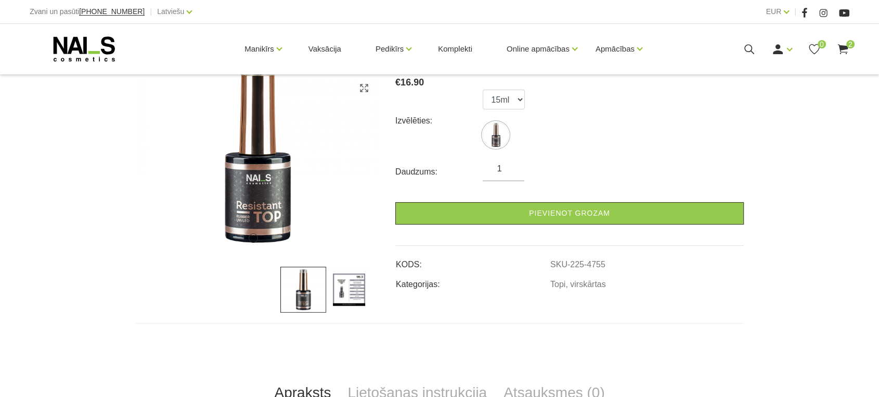
scroll to position [173, 0]
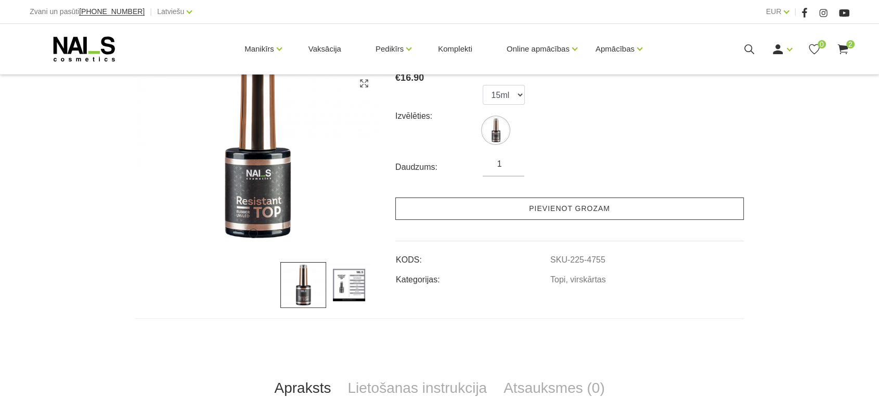
click at [576, 208] on link "Pievienot grozam" at bounding box center [569, 208] width 349 height 22
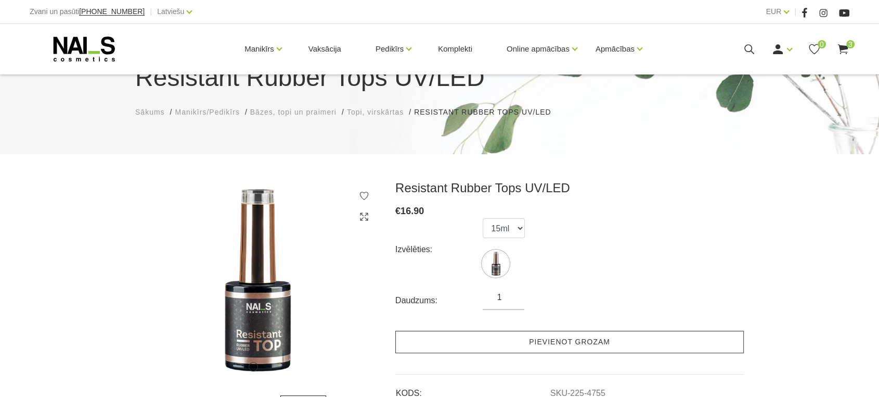
scroll to position [0, 0]
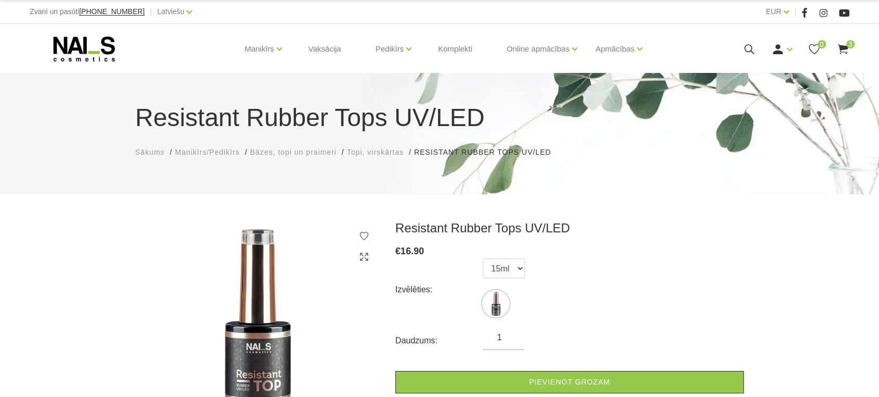
click at [314, 151] on span "Bāzes, topi un praimeri" at bounding box center [293, 152] width 86 height 8
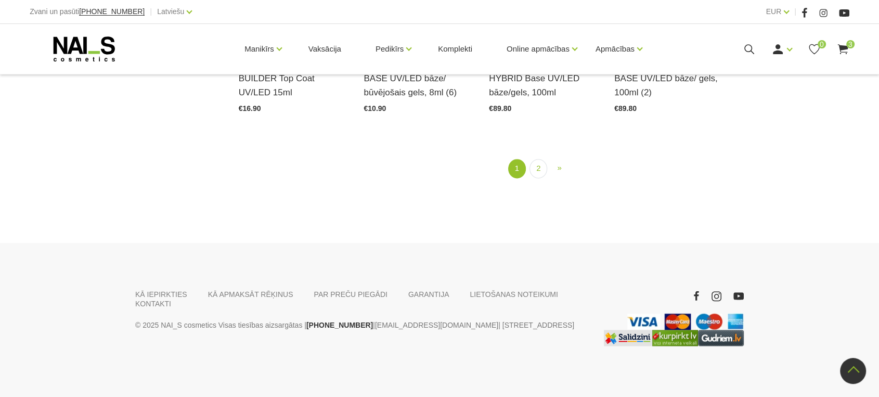
scroll to position [1401, 0]
click at [541, 166] on link "2" at bounding box center [539, 167] width 18 height 19
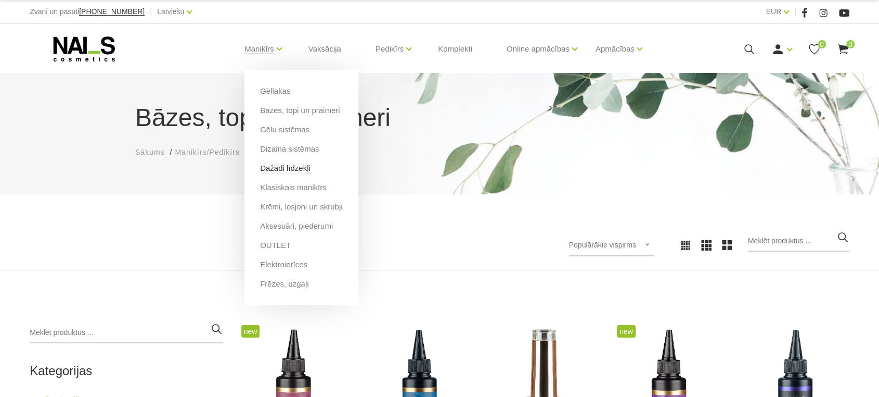
click at [280, 168] on link "Dažādi līdzekļi" at bounding box center [285, 167] width 50 height 11
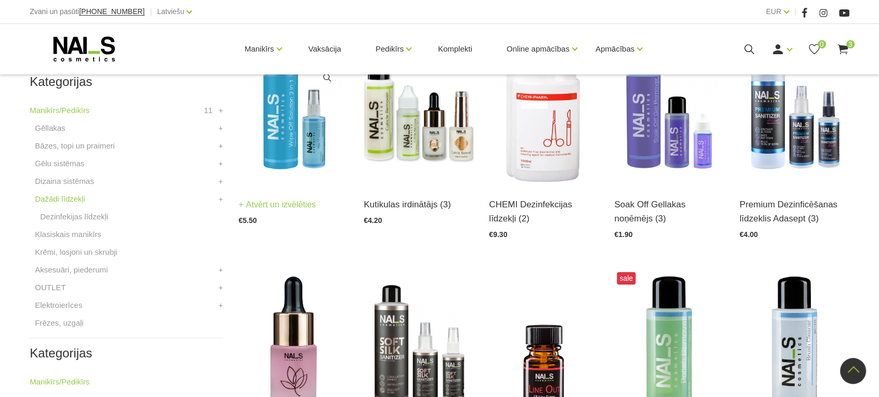
scroll to position [231, 0]
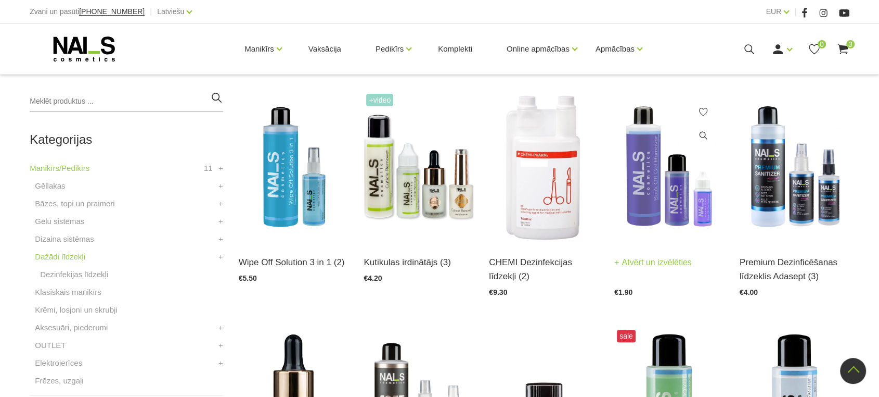
click at [666, 261] on link "Atvērt un izvēlēties" at bounding box center [654, 262] width 78 height 15
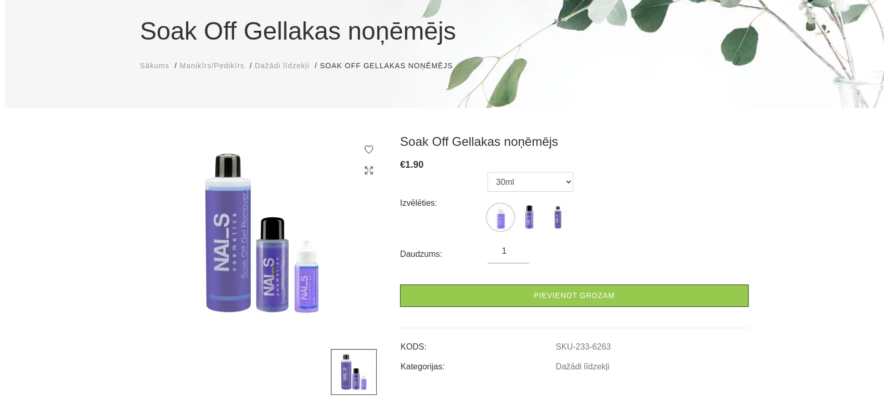
scroll to position [116, 0]
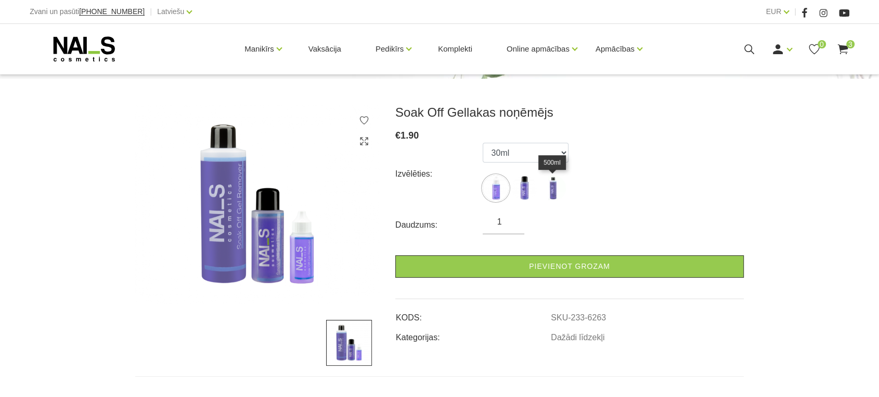
click at [550, 188] on img at bounding box center [553, 188] width 26 height 26
select select "452"
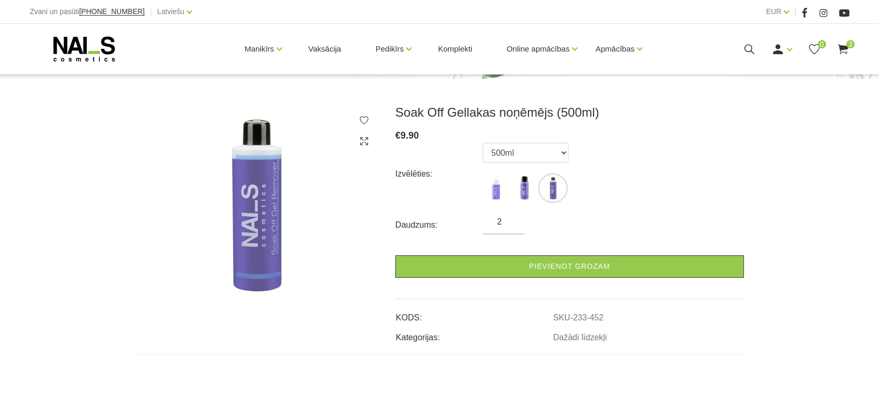
type input "2"
click at [510, 217] on input "2" at bounding box center [504, 221] width 42 height 12
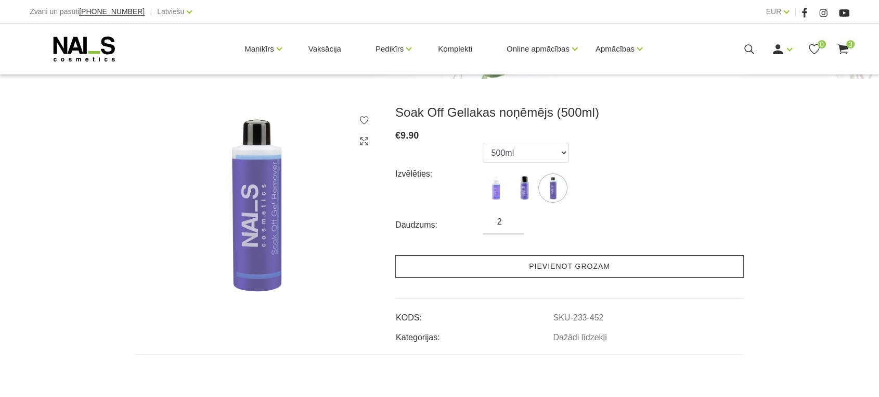
click at [557, 263] on link "Pievienot grozam" at bounding box center [569, 266] width 349 height 22
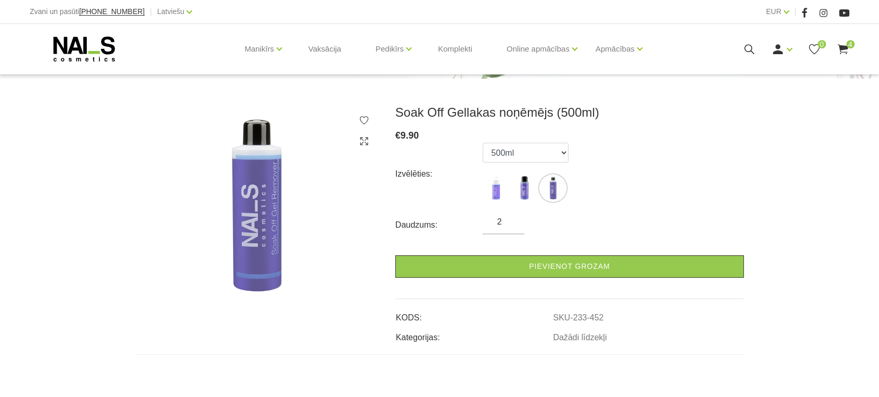
click at [845, 43] on icon at bounding box center [843, 49] width 13 height 13
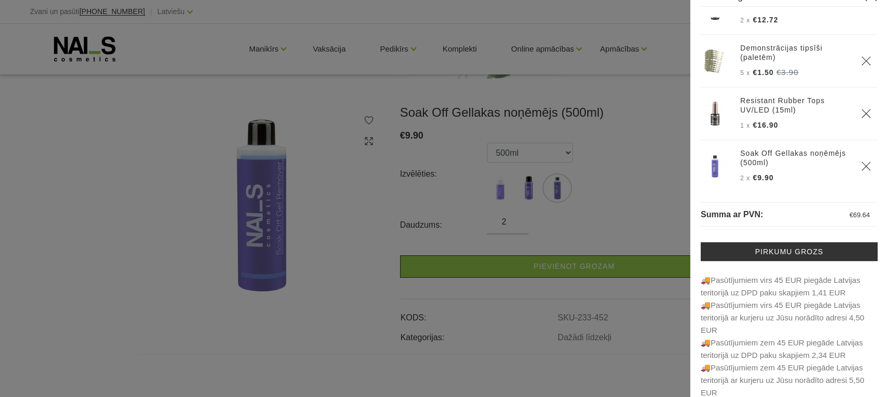
scroll to position [33, 0]
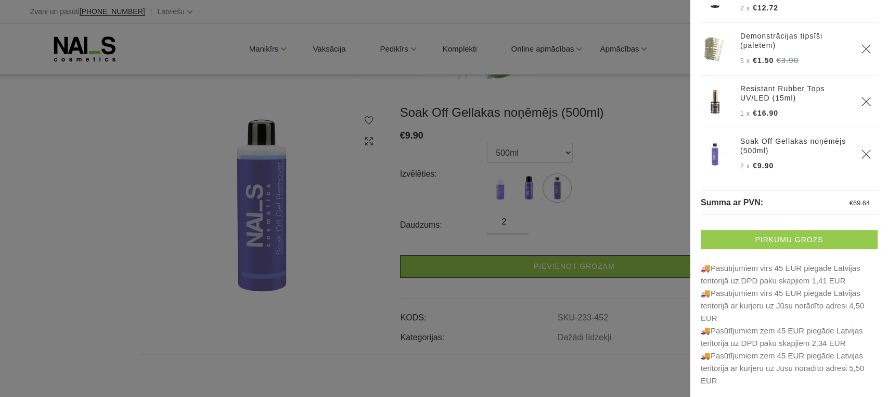
click at [769, 239] on link "Pirkumu grozs" at bounding box center [789, 239] width 177 height 19
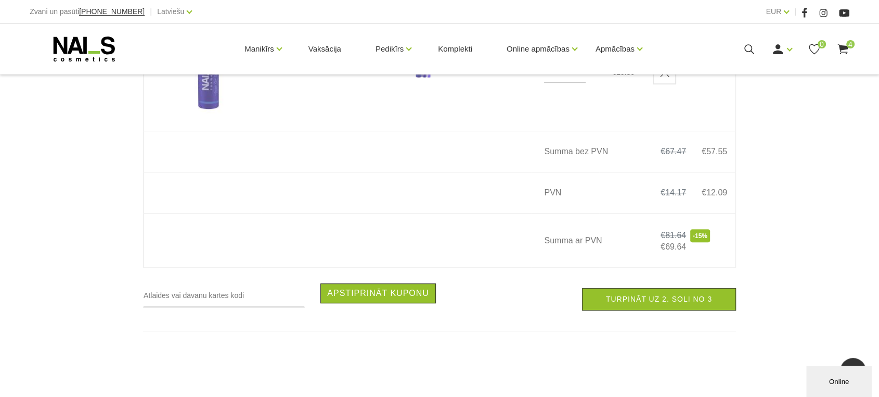
scroll to position [636, 0]
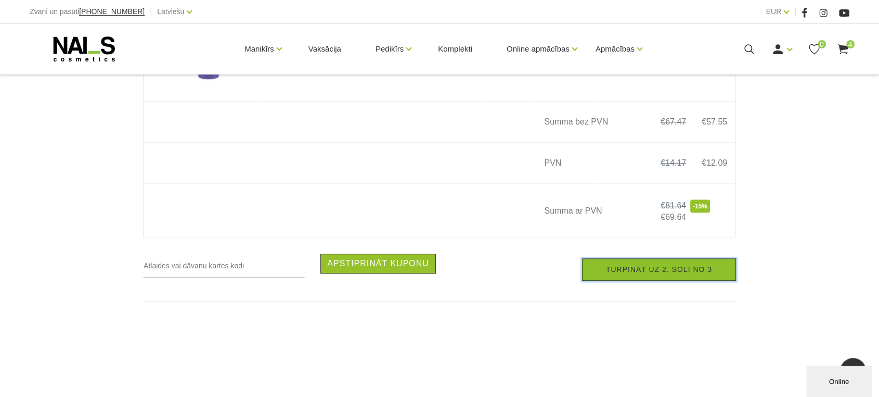
click at [633, 273] on link "Turpināt uz 2. soli no 3" at bounding box center [659, 269] width 154 height 22
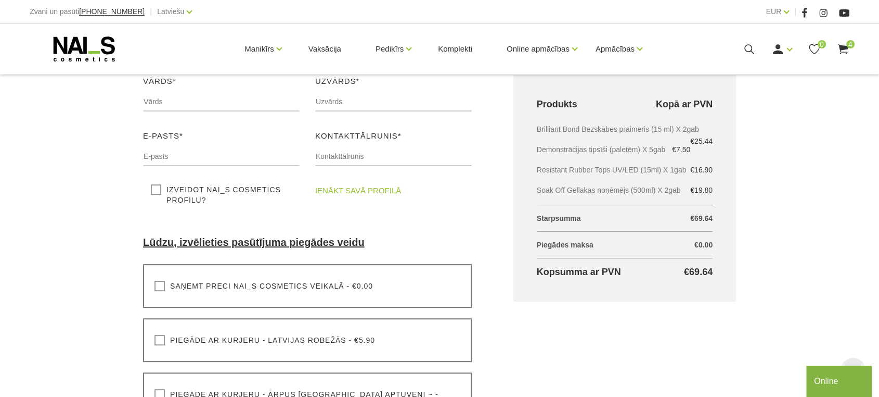
scroll to position [289, 0]
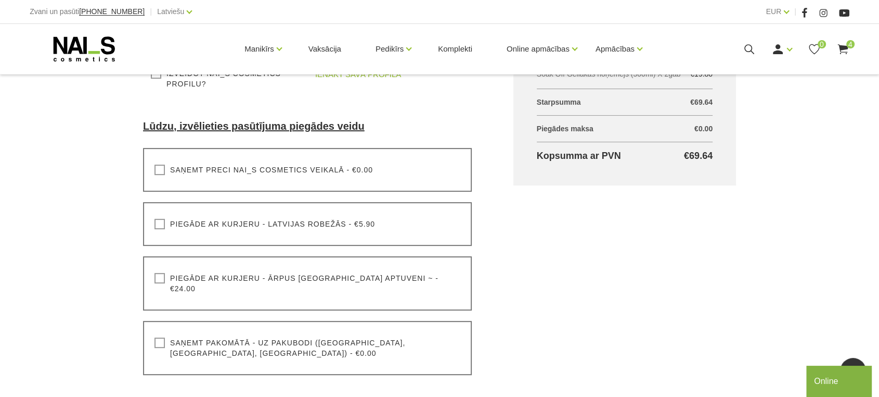
click at [160, 337] on label "Saņemt pakomātā - uz pakubodi ([GEOGRAPHIC_DATA], [GEOGRAPHIC_DATA], [GEOGRAPHI…" at bounding box center [308, 347] width 306 height 21
click at [0, 0] on input "Saņemt pakomātā - uz pakubodi ([GEOGRAPHIC_DATA], [GEOGRAPHIC_DATA], [GEOGRAPHI…" at bounding box center [0, 0] width 0 height 0
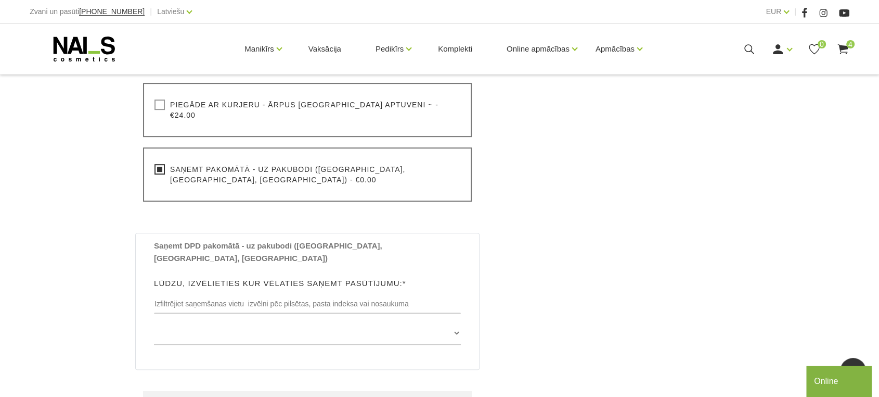
scroll to position [462, 0]
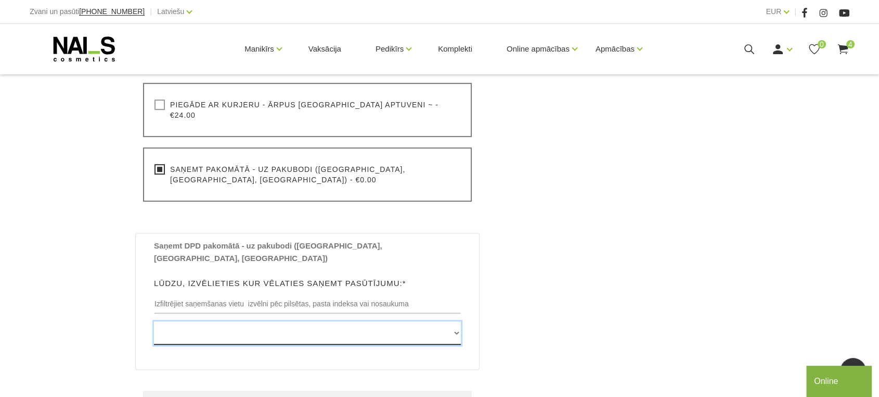
click at [455, 321] on select "[GEOGRAPHIC_DATA] , [GEOGRAPHIC_DATA], LV3913, (Paku Skapis TOP Iecava) [STREET…" at bounding box center [307, 332] width 307 height 23
click at [454, 321] on select "[GEOGRAPHIC_DATA] , [GEOGRAPHIC_DATA], LV3913, (Paku Skapis TOP Iecava) [STREET…" at bounding box center [307, 332] width 307 height 23
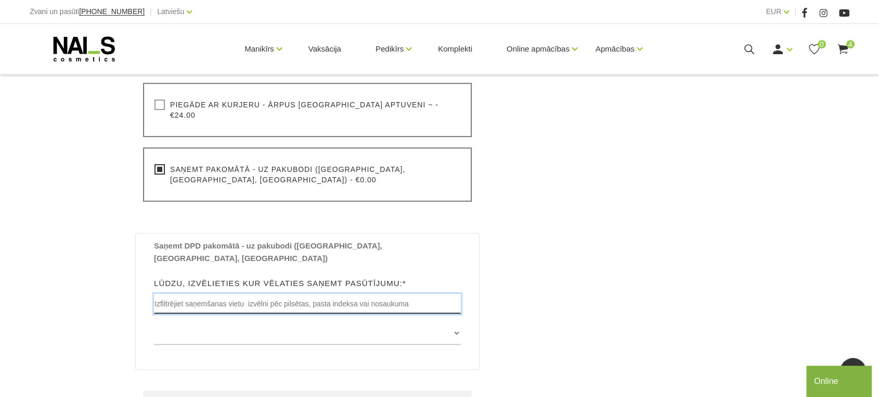
click at [175, 293] on input "text" at bounding box center [307, 303] width 307 height 20
type input "Sigulda"
type input "[PERSON_NAME]"
type input "[PERSON_NAME][EMAIL_ADDRESS][DOMAIN_NAME]"
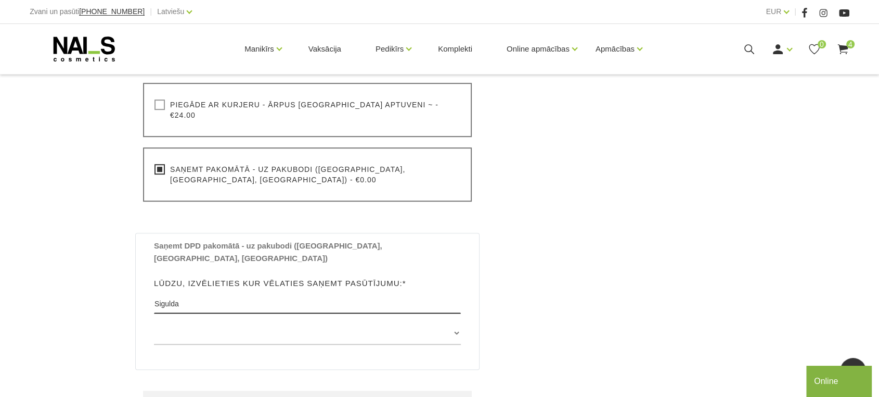
type input "29223978"
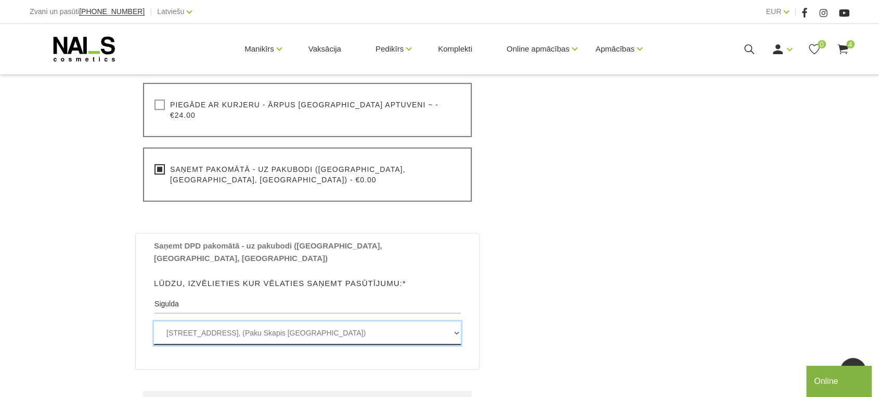
click at [253, 321] on select "[STREET_ADDRESS], (Paku Skapis [GEOGRAPHIC_DATA]) [STREET_ADDRESS], (Paku Skapi…" at bounding box center [307, 332] width 307 height 23
select select "[STREET_ADDRESS], (Paku Skapis [PERSON_NAME])"
click at [154, 321] on select "[STREET_ADDRESS], (Paku Skapis [GEOGRAPHIC_DATA]) [STREET_ADDRESS], (Paku Skapi…" at bounding box center [307, 332] width 307 height 23
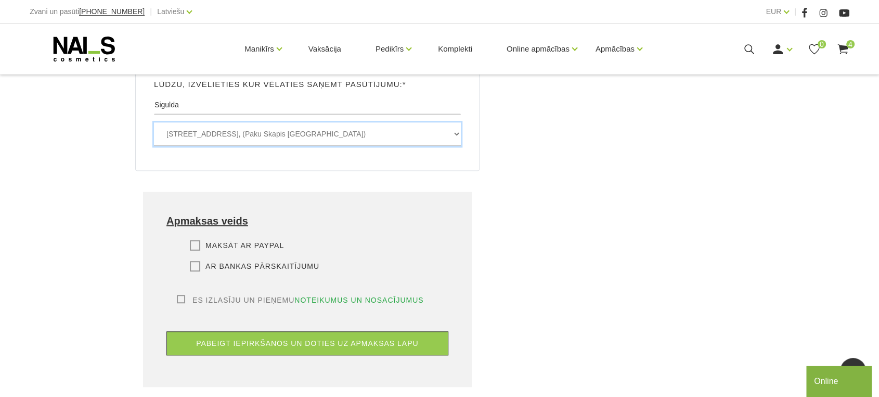
scroll to position [694, 0]
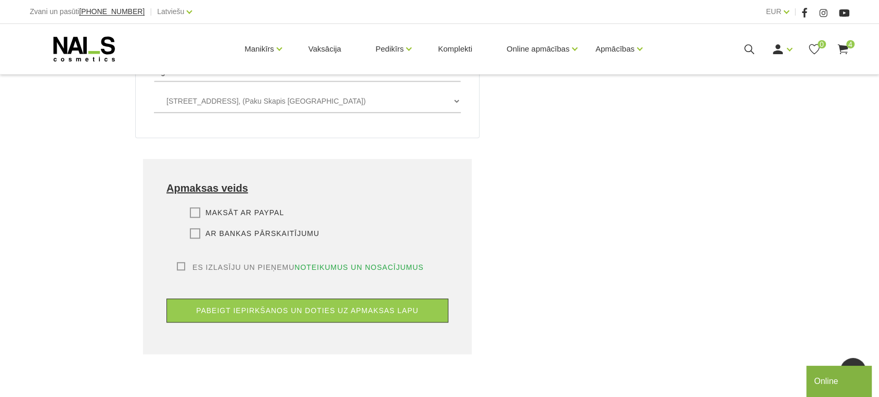
click at [196, 207] on label "Maksāt ar PayPal" at bounding box center [237, 212] width 94 height 10
click at [0, 0] on input "Maksāt ar PayPal" at bounding box center [0, 0] width 0 height 0
click at [185, 262] on label "Es izlasīju un pieņemu noteikumus un nosacījumus" at bounding box center [300, 267] width 247 height 10
click at [0, 0] on input "Es izlasīju un pieņemu noteikumus un nosacījumus" at bounding box center [0, 0] width 0 height 0
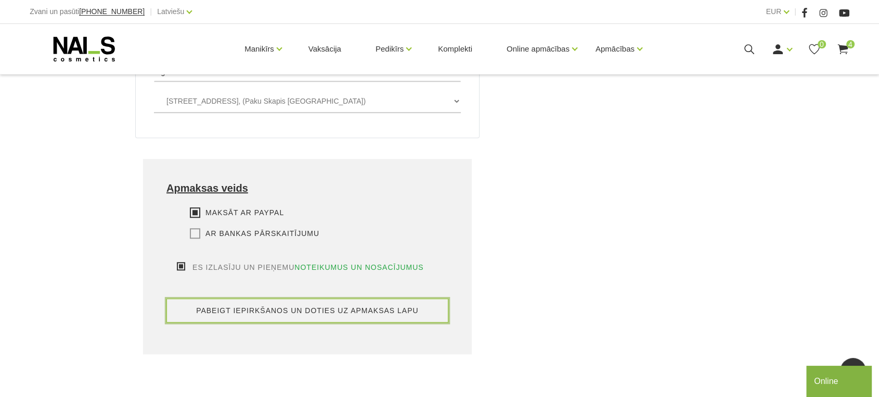
click at [233, 298] on button "pabeigt iepirkšanos un doties uz apmaksas lapu" at bounding box center [308, 310] width 282 height 24
